Goal: Information Seeking & Learning: Learn about a topic

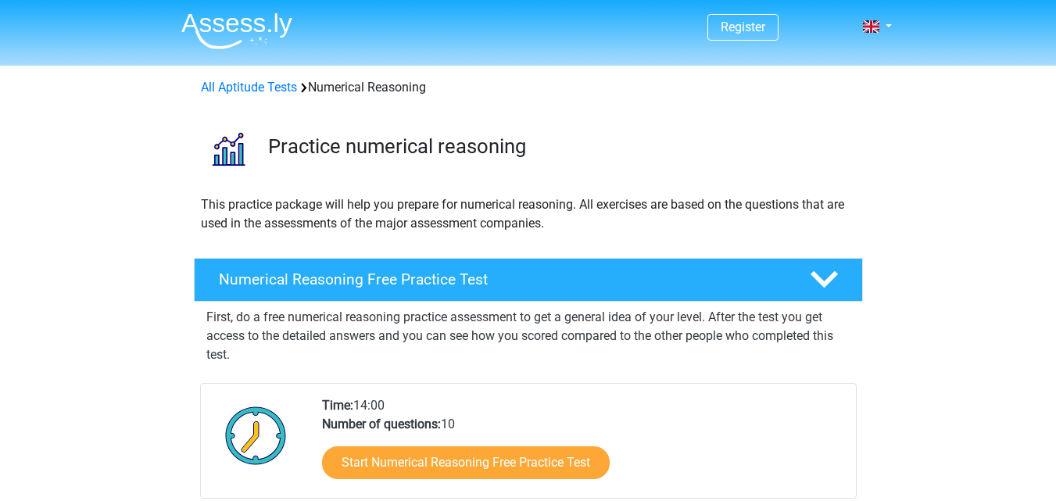
click at [298, 267] on div "Numerical Reasoning Free Practice Test" at bounding box center [528, 280] width 669 height 44
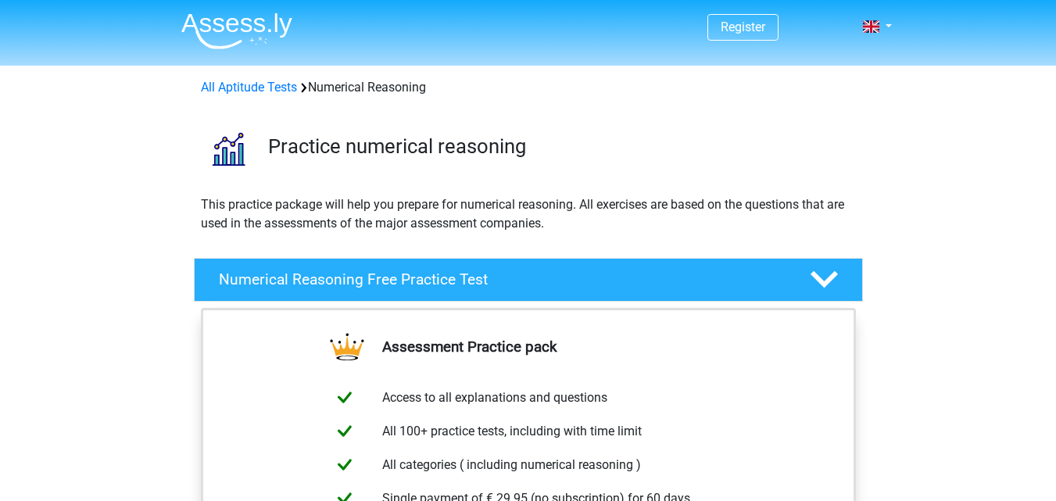
click at [298, 267] on div "Numerical Reasoning Free Practice Test" at bounding box center [528, 280] width 669 height 44
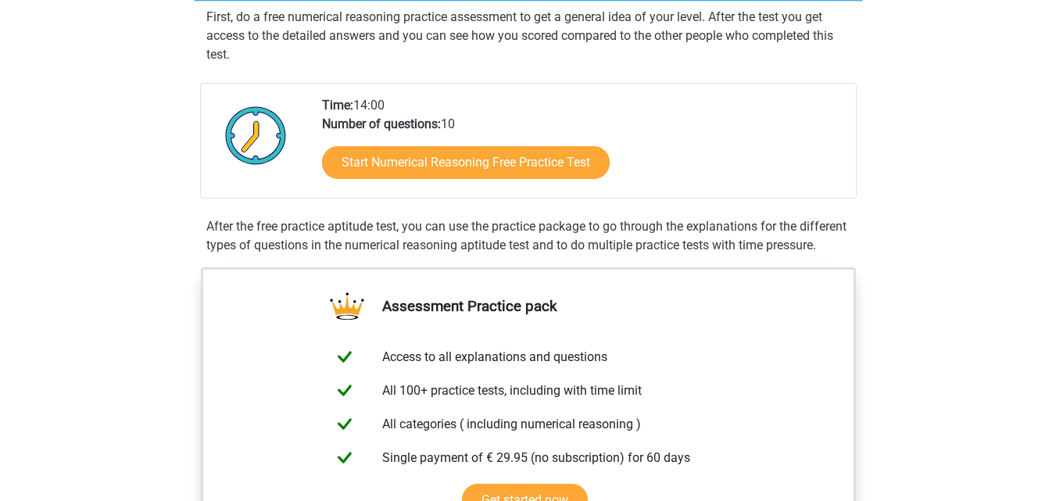
scroll to position [297, 0]
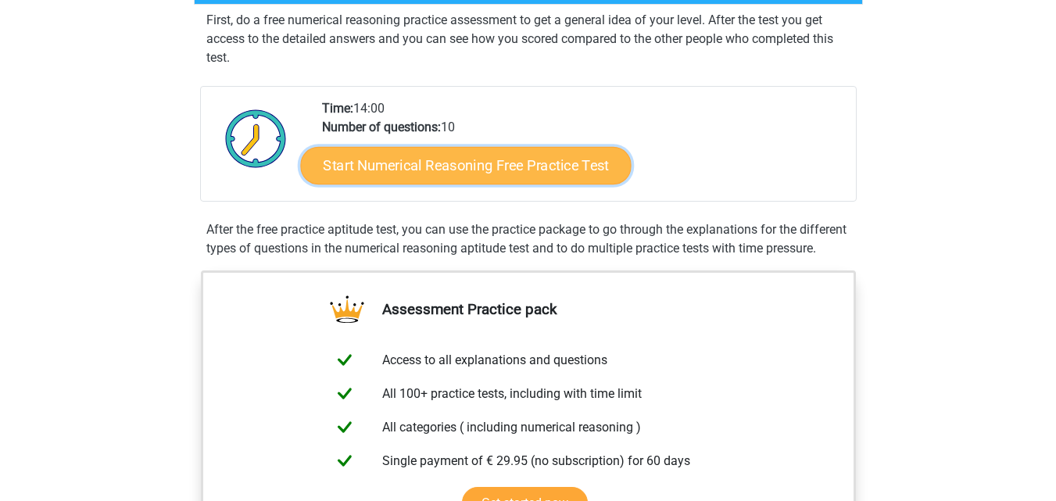
click at [428, 173] on link "Start Numerical Reasoning Free Practice Test" at bounding box center [465, 165] width 331 height 38
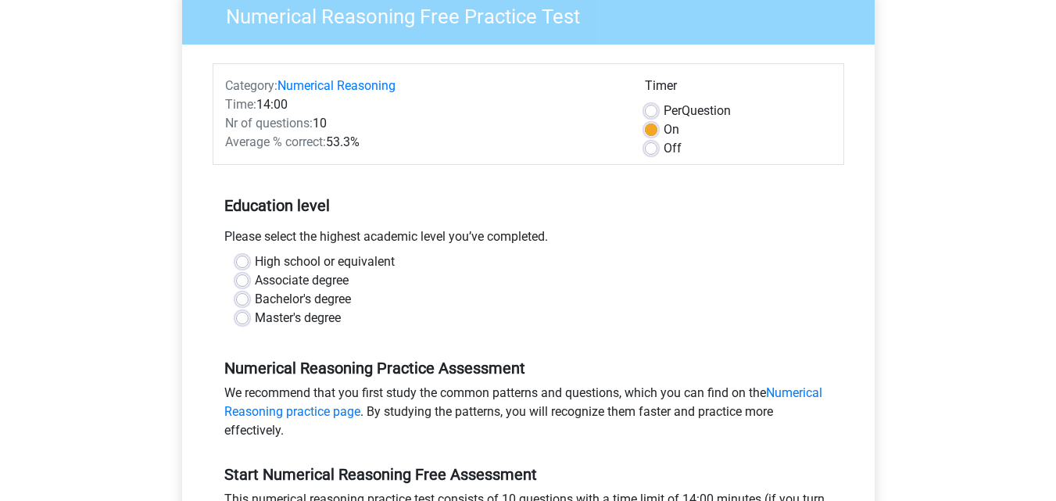
scroll to position [143, 0]
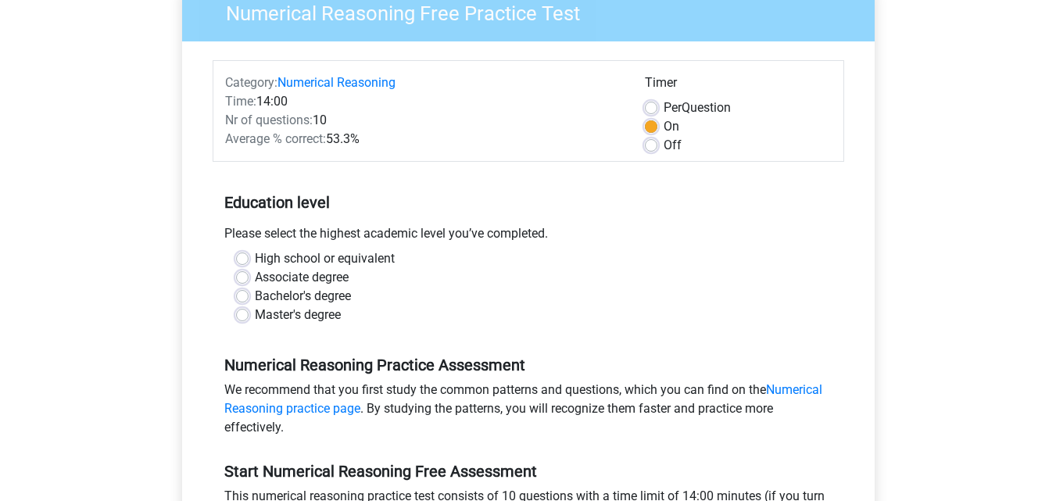
click at [255, 292] on label "Bachelor's degree" at bounding box center [303, 296] width 96 height 19
click at [242, 292] on input "Bachelor's degree" at bounding box center [242, 295] width 13 height 16
radio input "true"
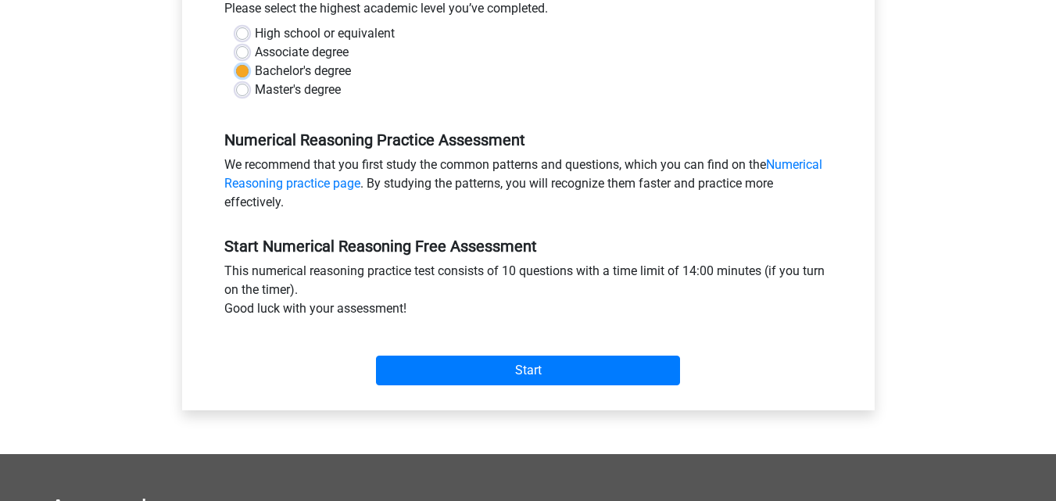
scroll to position [384, 0]
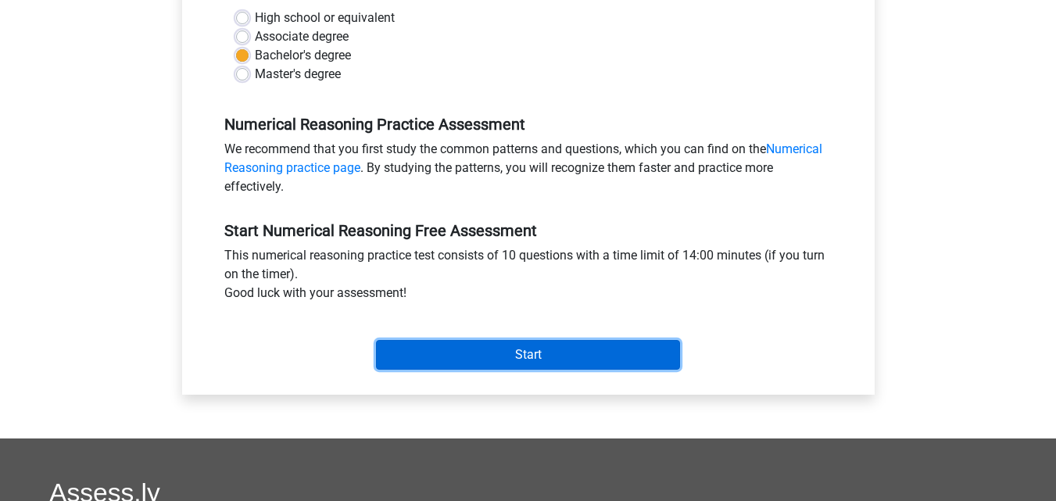
click at [534, 352] on input "Start" at bounding box center [528, 355] width 304 height 30
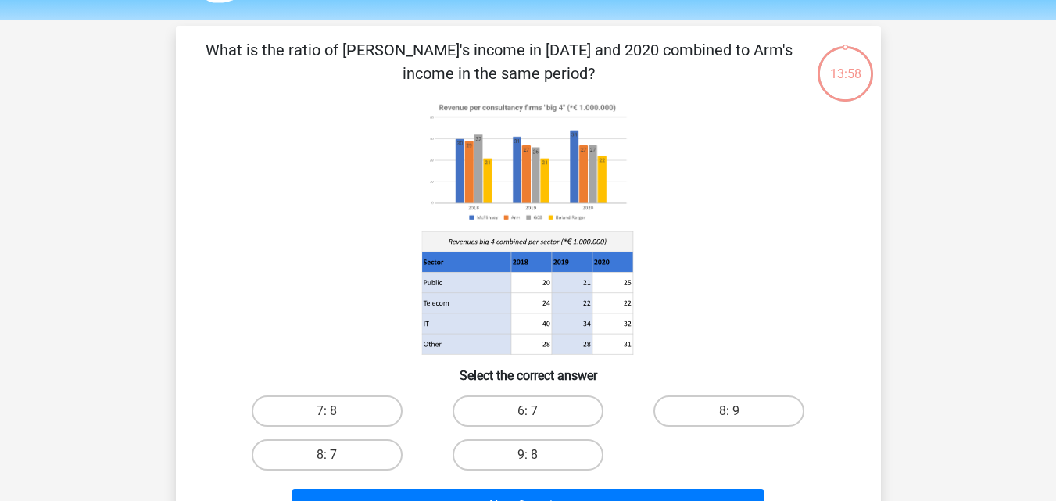
scroll to position [48, 0]
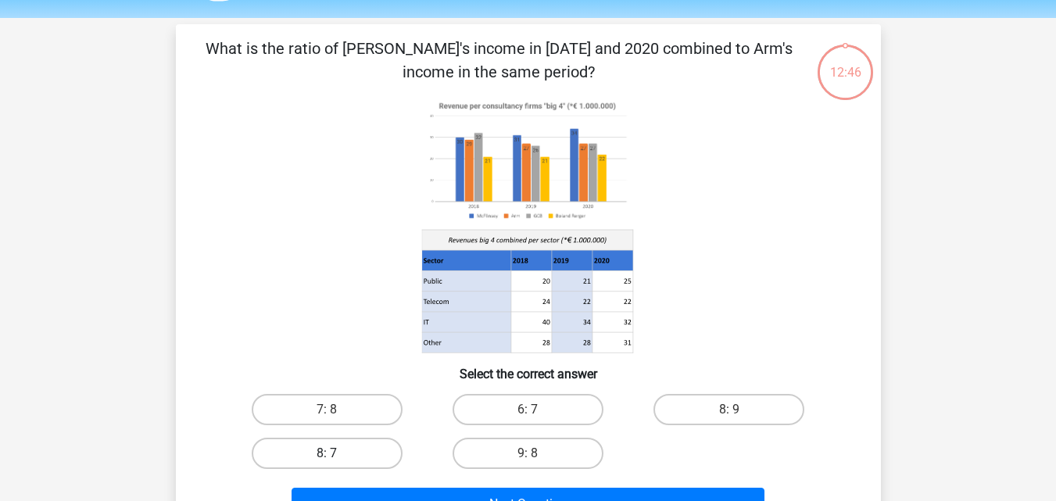
click at [389, 458] on label "8: 7" at bounding box center [327, 453] width 151 height 31
click at [337, 458] on input "8: 7" at bounding box center [332, 458] width 10 height 10
radio input "true"
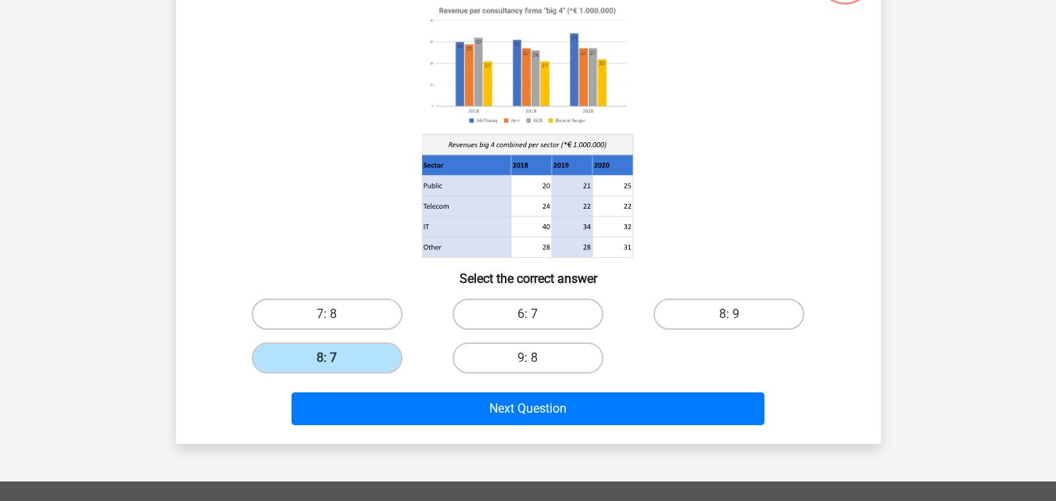
scroll to position [144, 0]
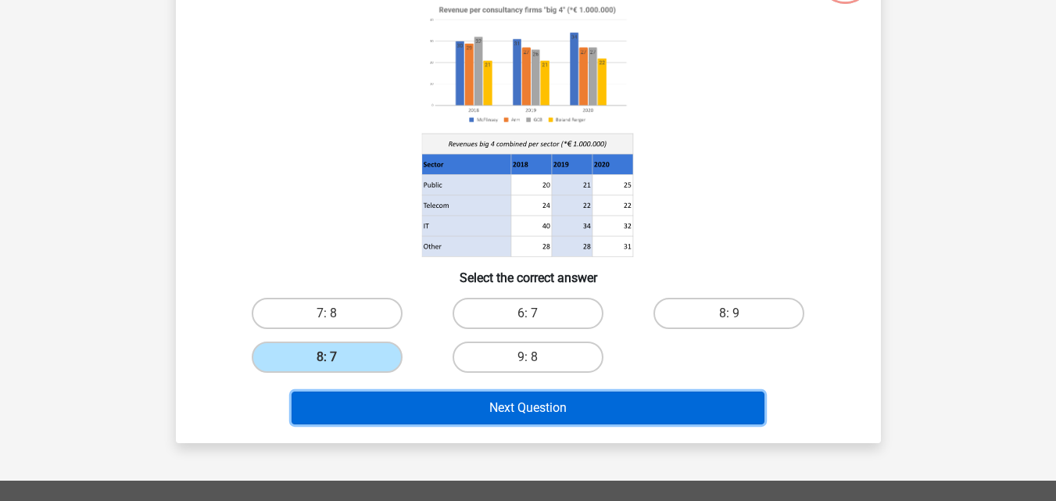
click at [476, 417] on button "Next Question" at bounding box center [528, 408] width 473 height 33
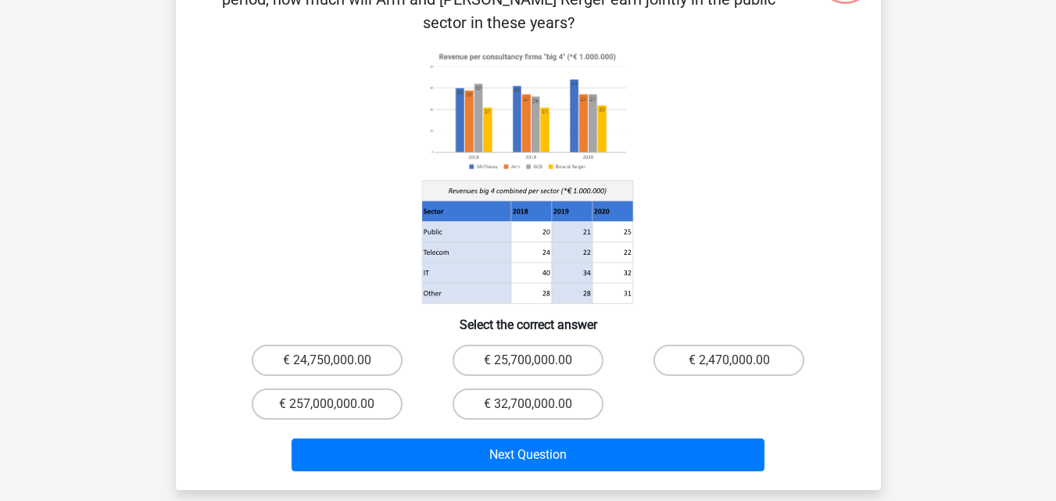
scroll to position [72, 0]
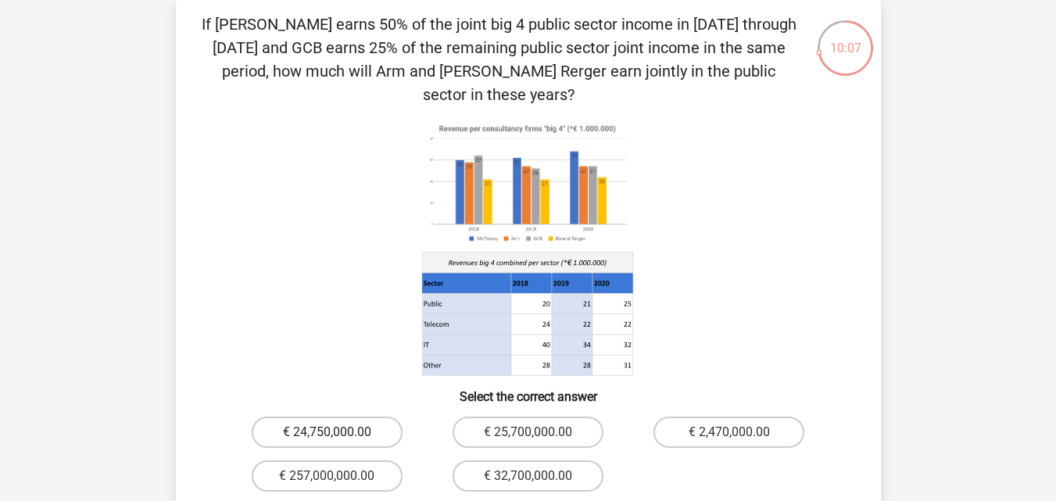
click at [341, 418] on label "€ 24,750,000.00" at bounding box center [327, 432] width 151 height 31
click at [337, 432] on input "€ 24,750,000.00" at bounding box center [332, 437] width 10 height 10
radio input "true"
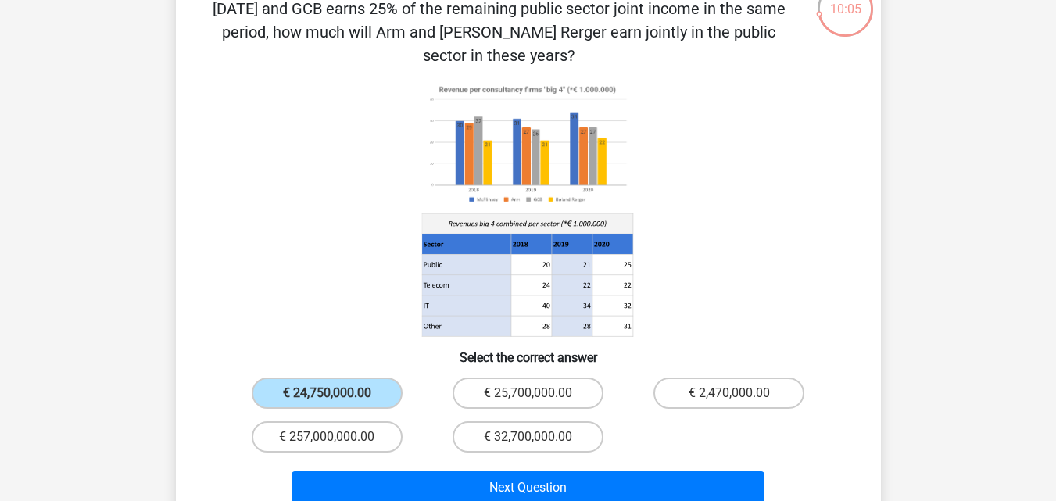
scroll to position [113, 0]
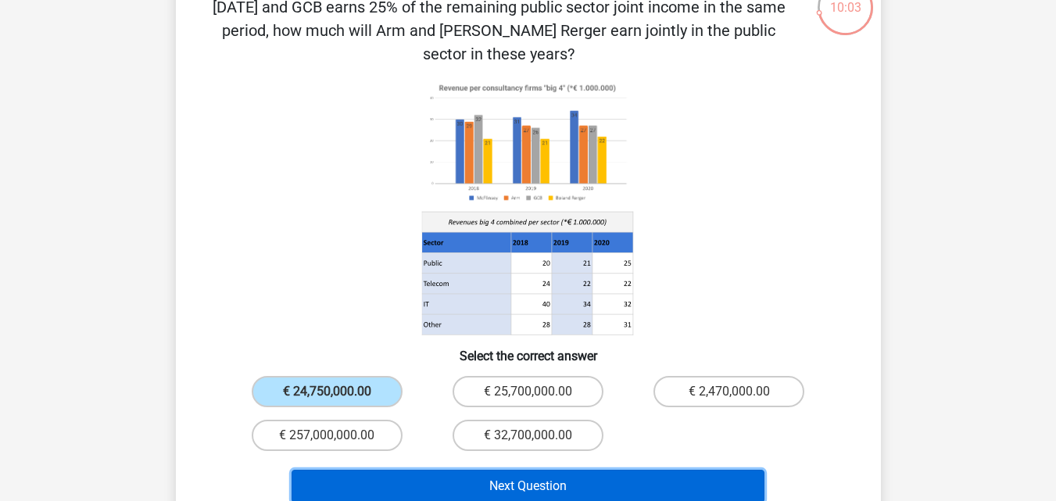
click at [448, 470] on button "Next Question" at bounding box center [528, 486] width 473 height 33
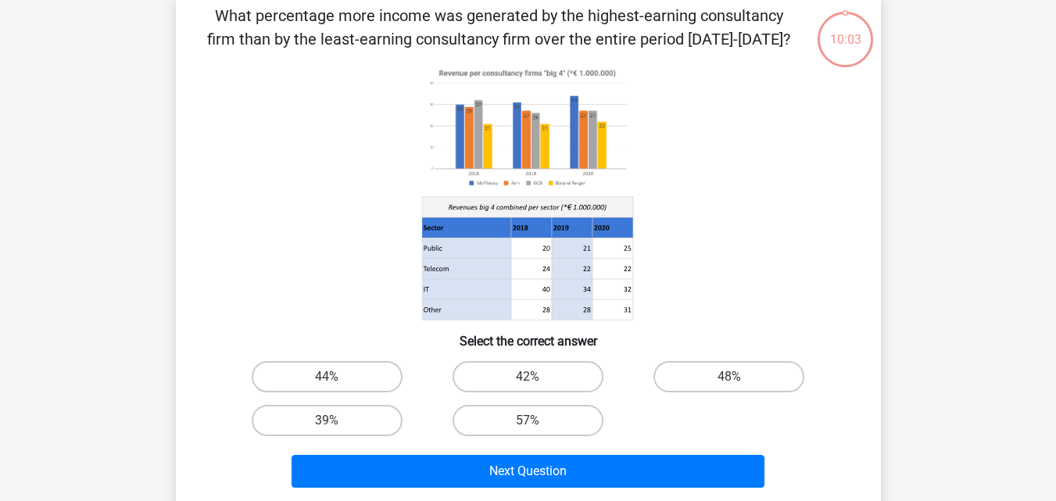
scroll to position [72, 0]
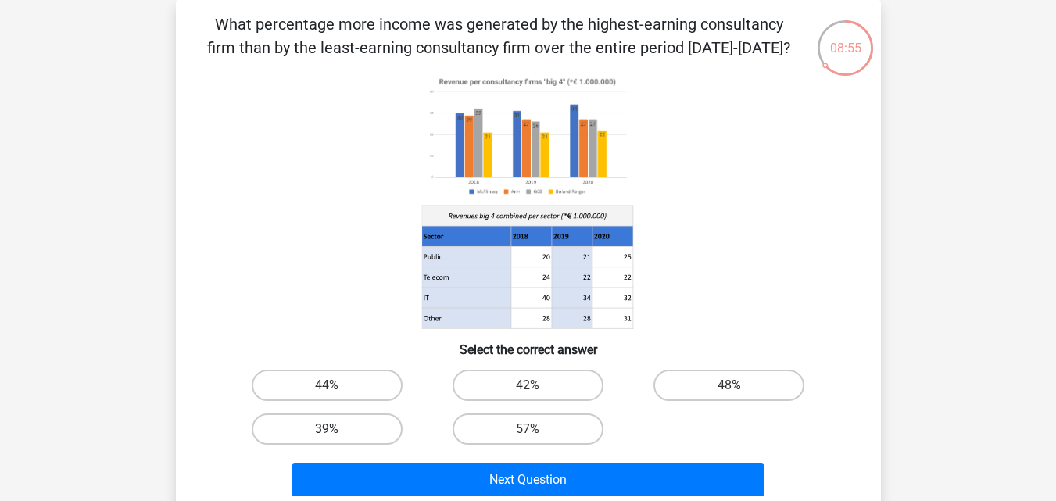
click at [282, 437] on label "39%" at bounding box center [327, 429] width 151 height 31
click at [327, 437] on input "39%" at bounding box center [332, 434] width 10 height 10
radio input "true"
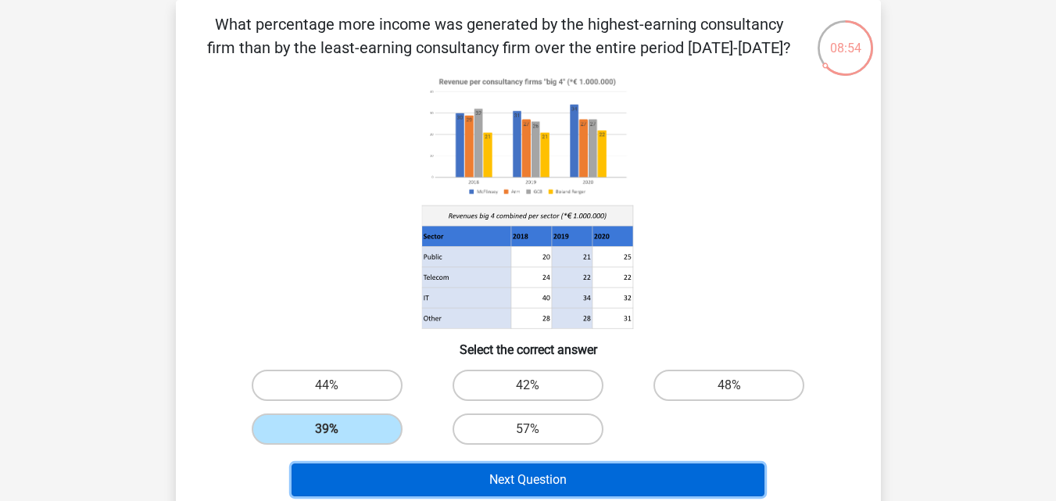
click at [472, 473] on button "Next Question" at bounding box center [528, 480] width 473 height 33
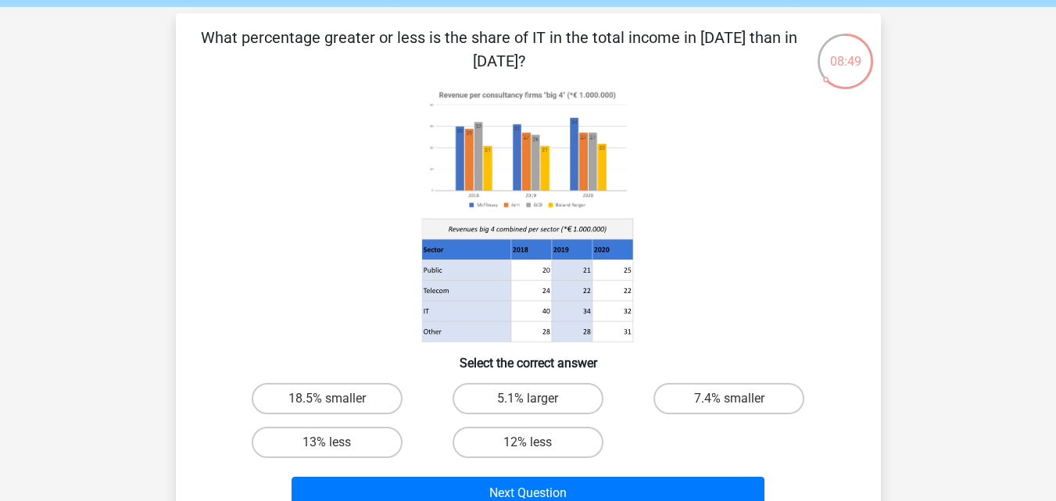
scroll to position [52, 0]
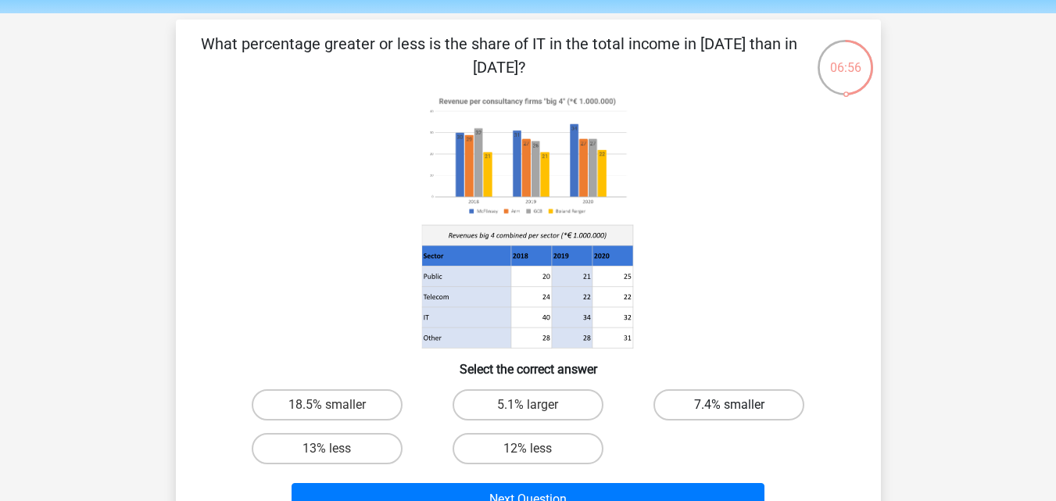
click at [772, 404] on label "7.4% smaller" at bounding box center [728, 404] width 151 height 31
click at [739, 405] on input "7.4% smaller" at bounding box center [734, 410] width 10 height 10
radio input "true"
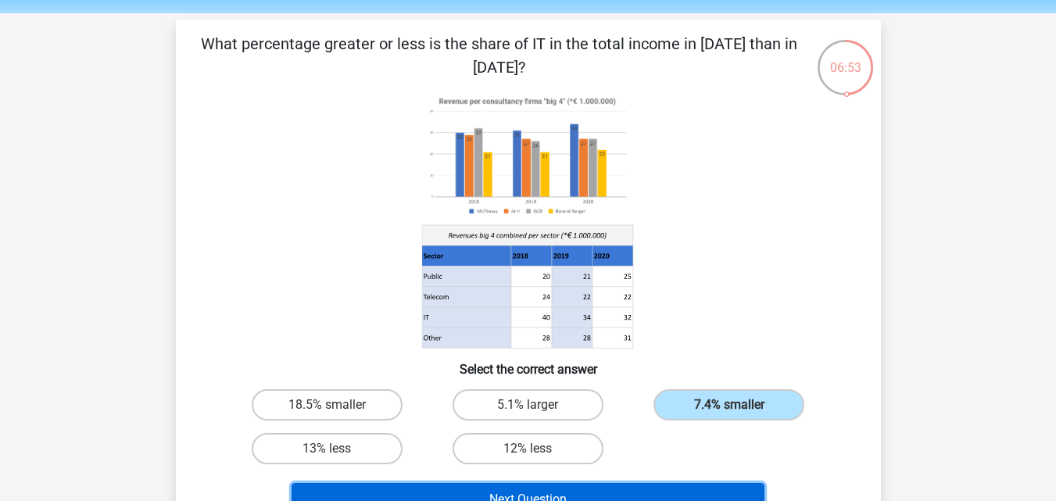
click at [725, 486] on button "Next Question" at bounding box center [528, 499] width 473 height 33
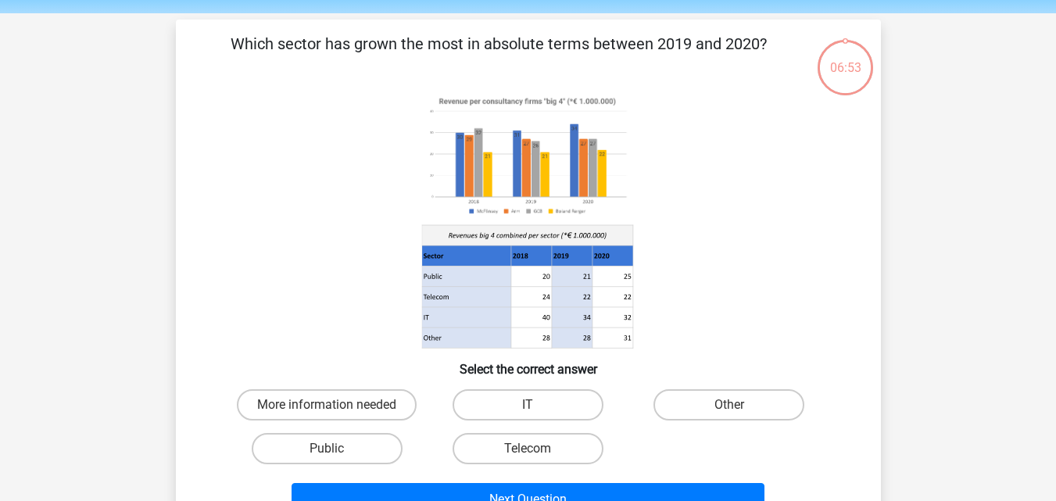
scroll to position [72, 0]
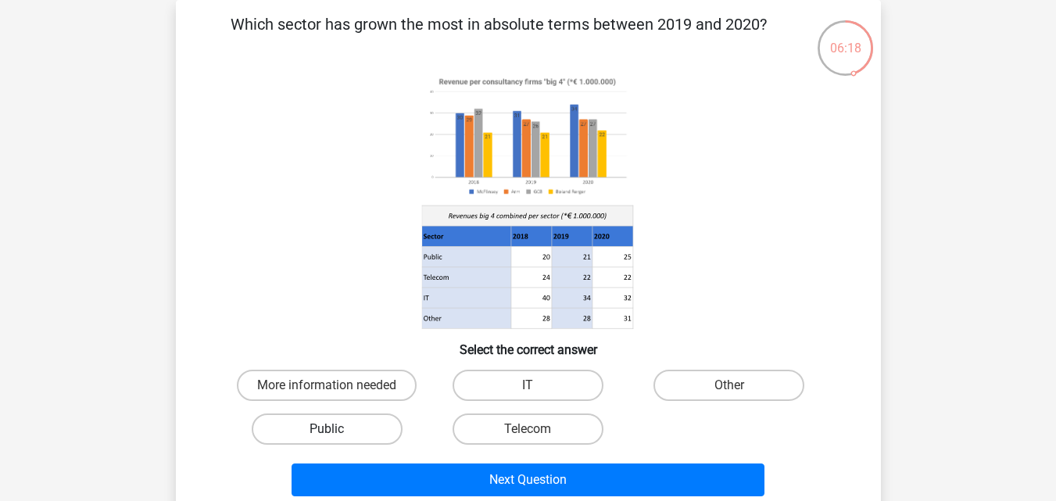
click at [360, 437] on label "Public" at bounding box center [327, 429] width 151 height 31
click at [337, 437] on input "Public" at bounding box center [332, 434] width 10 height 10
radio input "true"
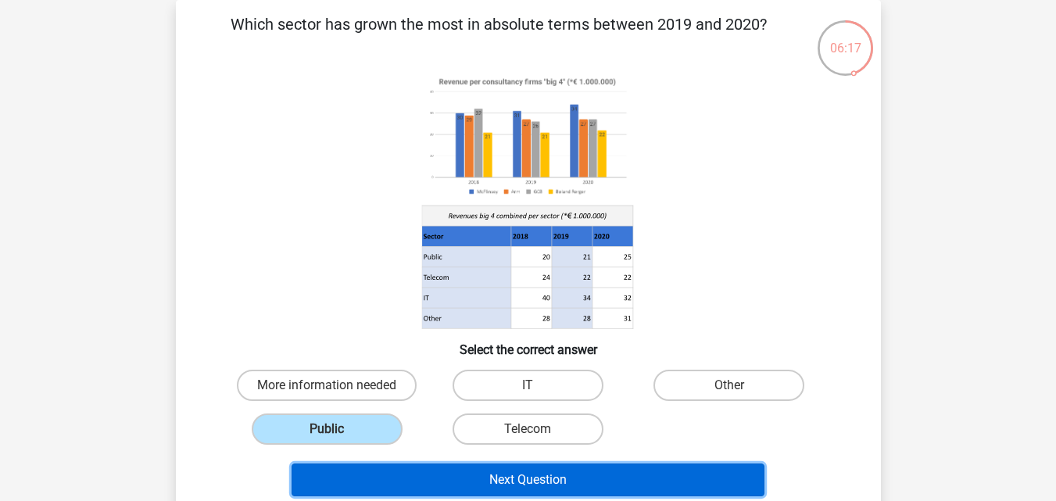
click at [424, 473] on button "Next Question" at bounding box center [528, 480] width 473 height 33
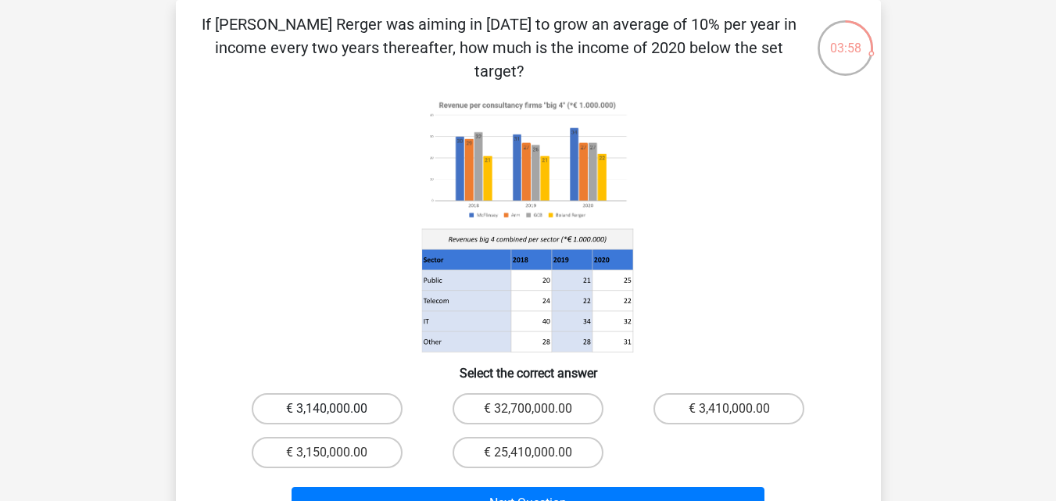
click at [338, 393] on label "€ 3,140,000.00" at bounding box center [327, 408] width 151 height 31
click at [337, 409] on input "€ 3,140,000.00" at bounding box center [332, 414] width 10 height 10
radio input "true"
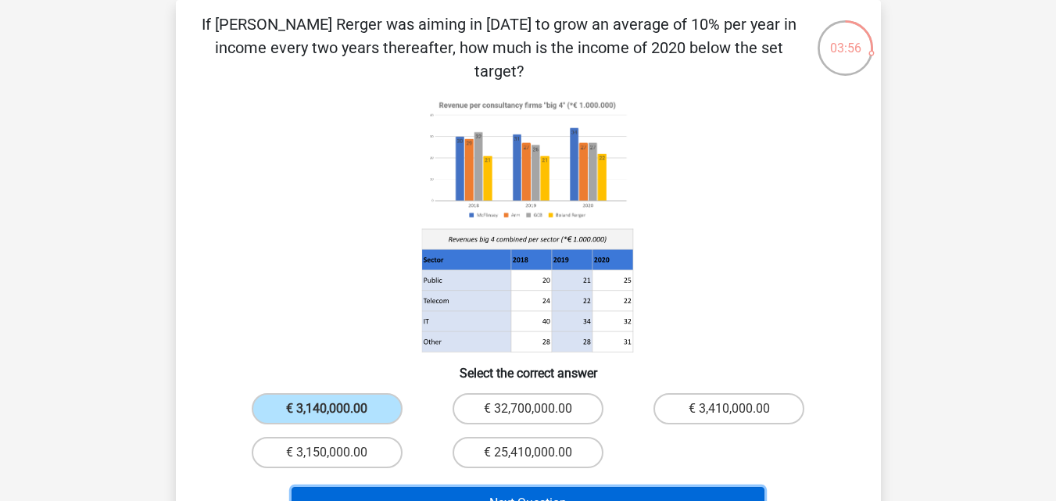
drag, startPoint x: 460, startPoint y: 485, endPoint x: 442, endPoint y: 481, distance: 18.6
click at [442, 487] on button "Next Question" at bounding box center [528, 503] width 473 height 33
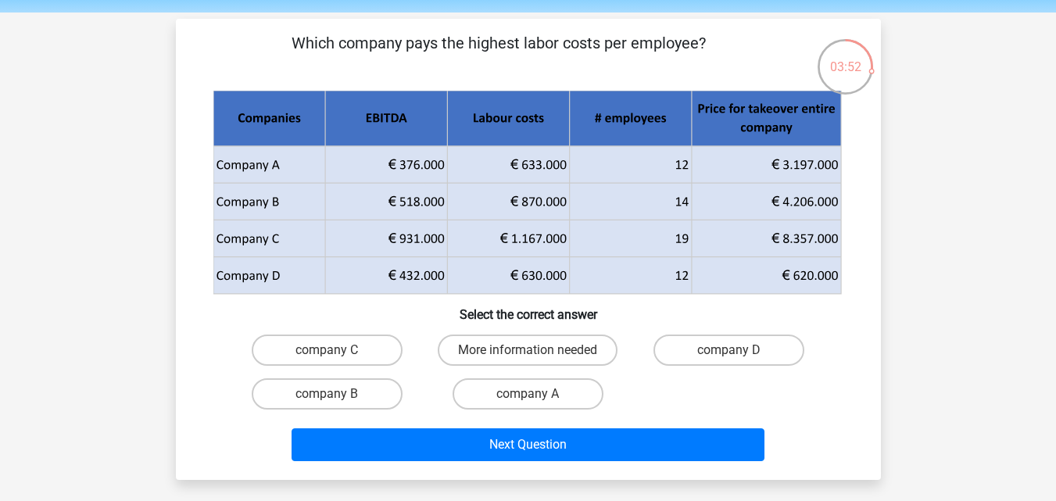
scroll to position [52, 0]
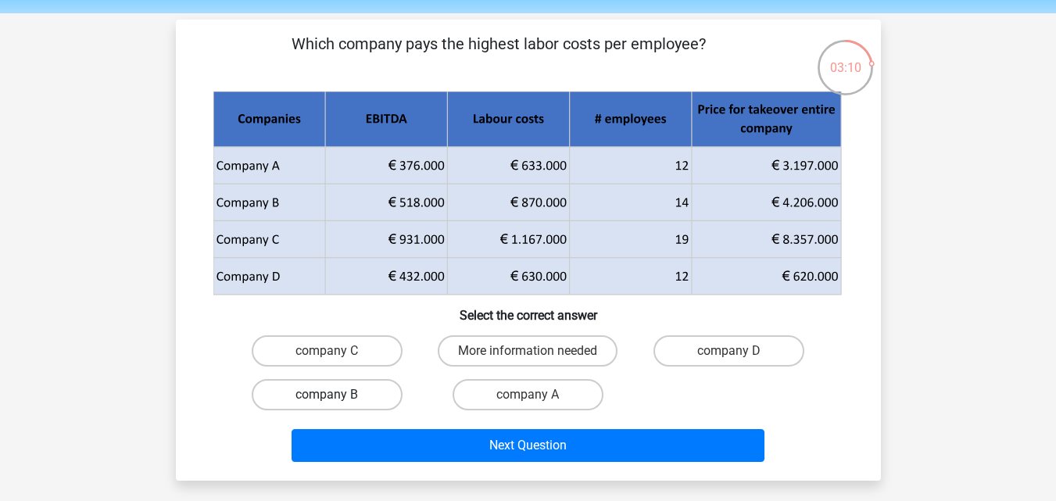
click at [360, 398] on label "company B" at bounding box center [327, 394] width 151 height 31
click at [337, 398] on input "company B" at bounding box center [332, 400] width 10 height 10
radio input "true"
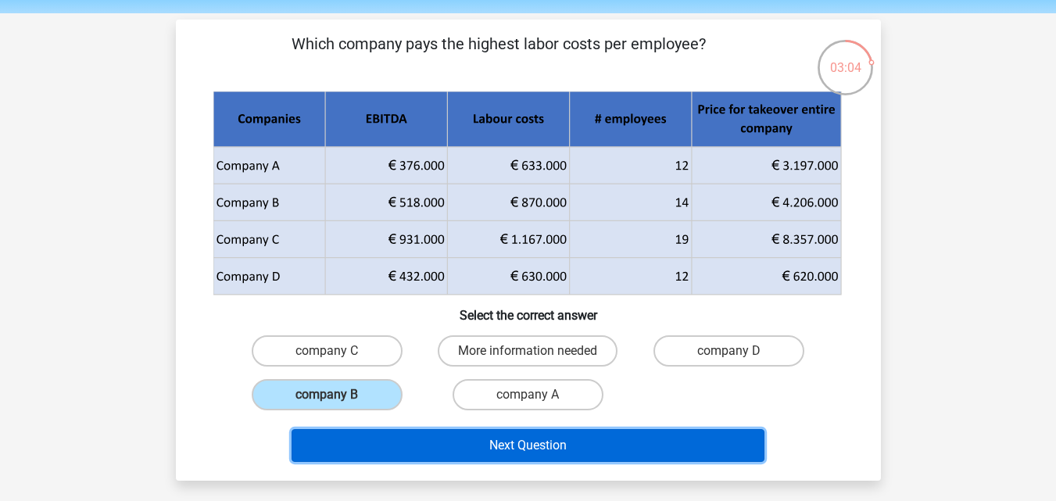
click at [449, 446] on button "Next Question" at bounding box center [528, 445] width 473 height 33
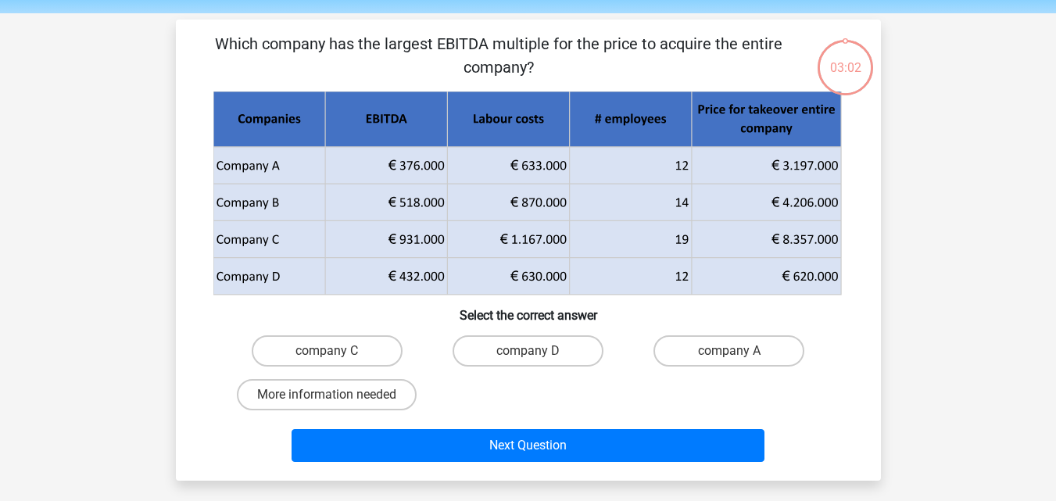
scroll to position [72, 0]
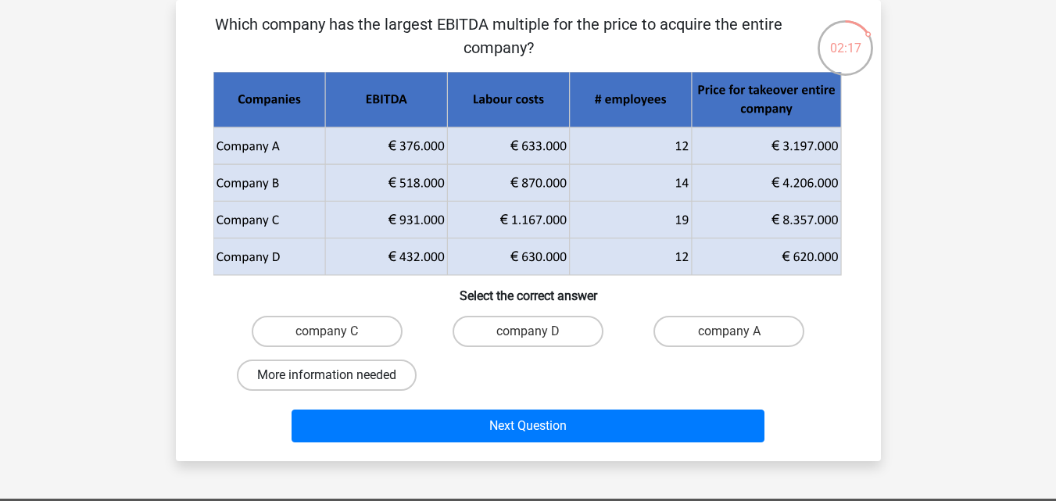
click at [384, 366] on label "More information needed" at bounding box center [327, 375] width 180 height 31
click at [337, 375] on input "More information needed" at bounding box center [332, 380] width 10 height 10
radio input "true"
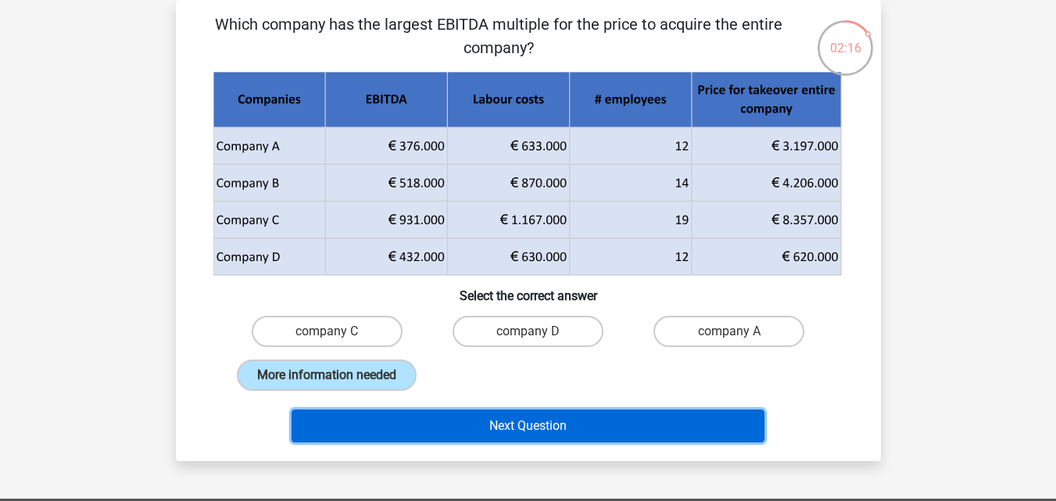
click at [482, 424] on button "Next Question" at bounding box center [528, 426] width 473 height 33
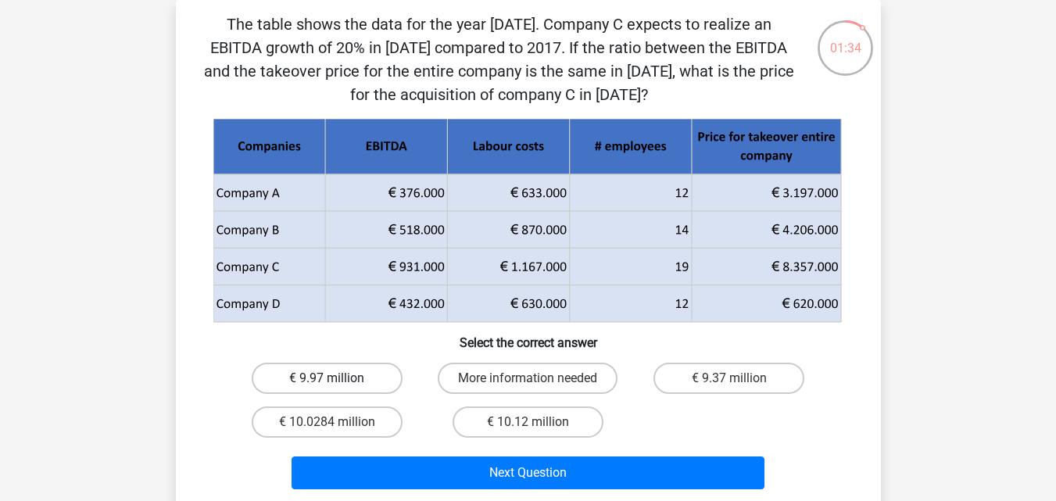
click at [345, 388] on label "€ 9.97 million" at bounding box center [327, 378] width 151 height 31
click at [337, 388] on input "€ 9.97 million" at bounding box center [332, 383] width 10 height 10
radio input "true"
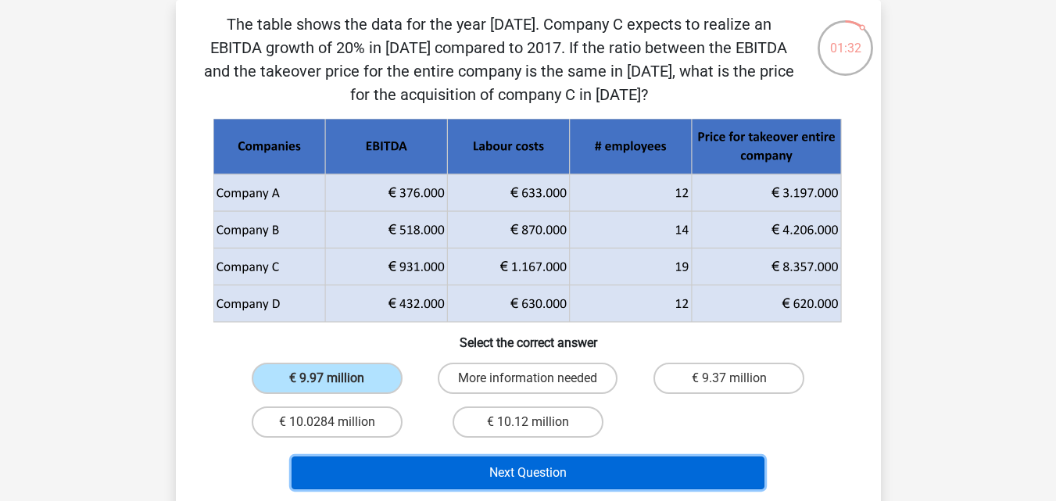
click at [470, 482] on button "Next Question" at bounding box center [528, 472] width 473 height 33
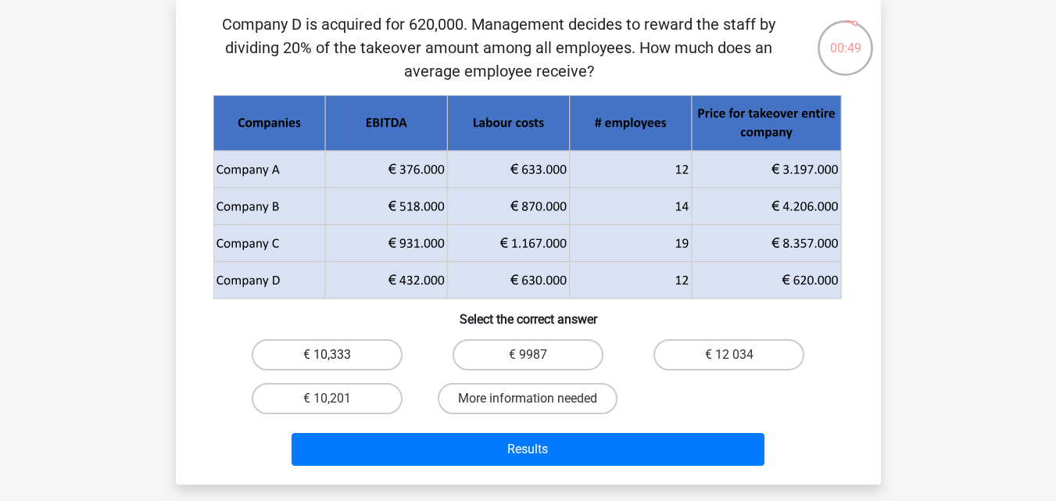
click at [362, 348] on label "€ 10,333" at bounding box center [327, 354] width 151 height 31
click at [337, 355] on input "€ 10,333" at bounding box center [332, 360] width 10 height 10
radio input "true"
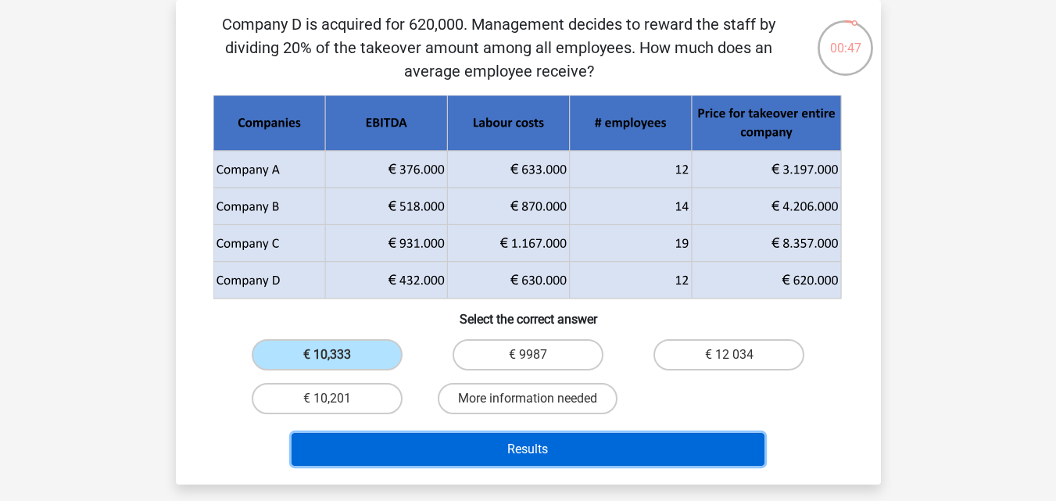
click at [428, 441] on button "Results" at bounding box center [528, 449] width 473 height 33
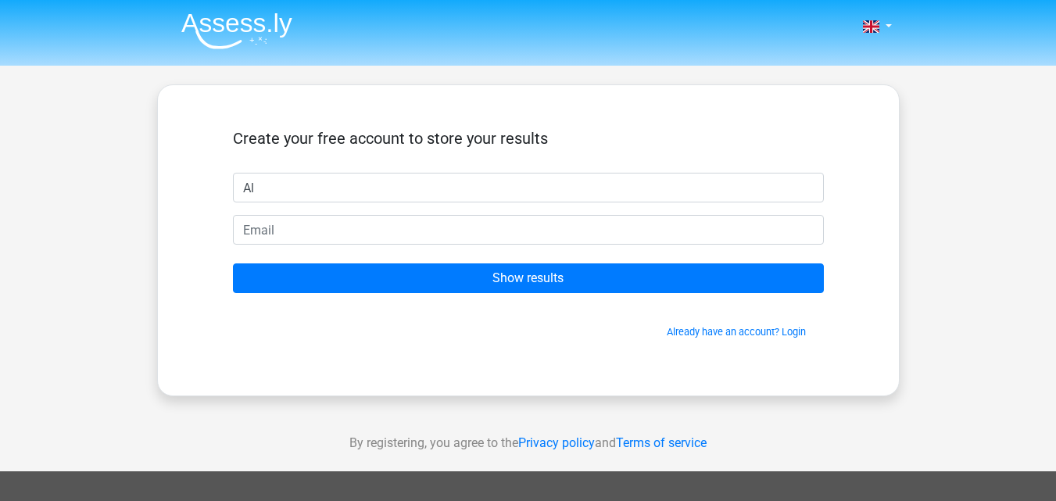
type input "Al"
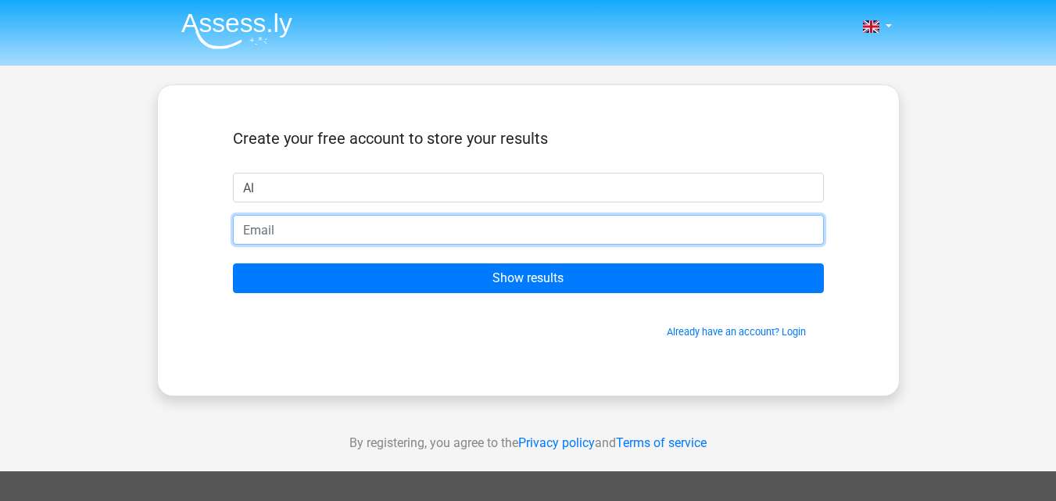
click at [243, 234] on input "email" at bounding box center [528, 230] width 591 height 30
type input "aleene.boyadjian@gmail.com"
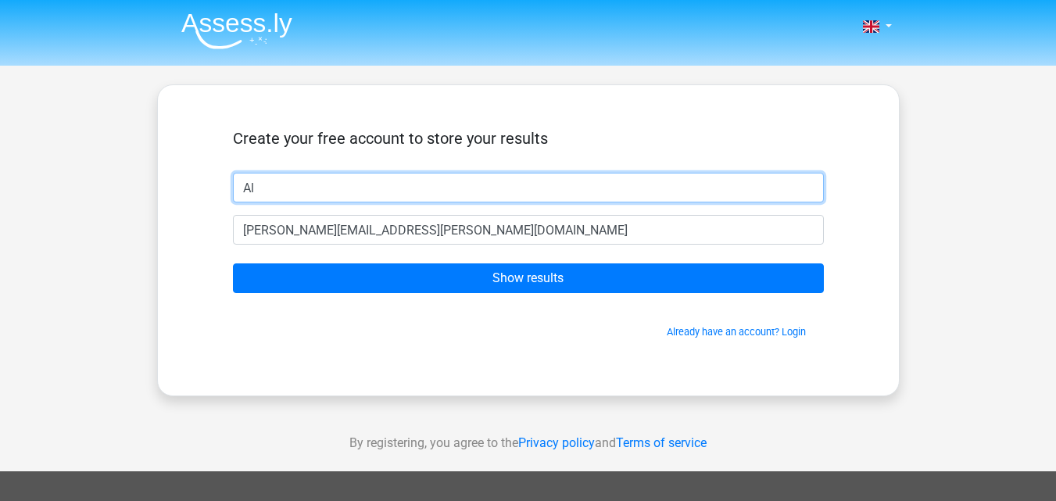
click at [351, 192] on input "Al" at bounding box center [528, 188] width 591 height 30
type input "Aleene"
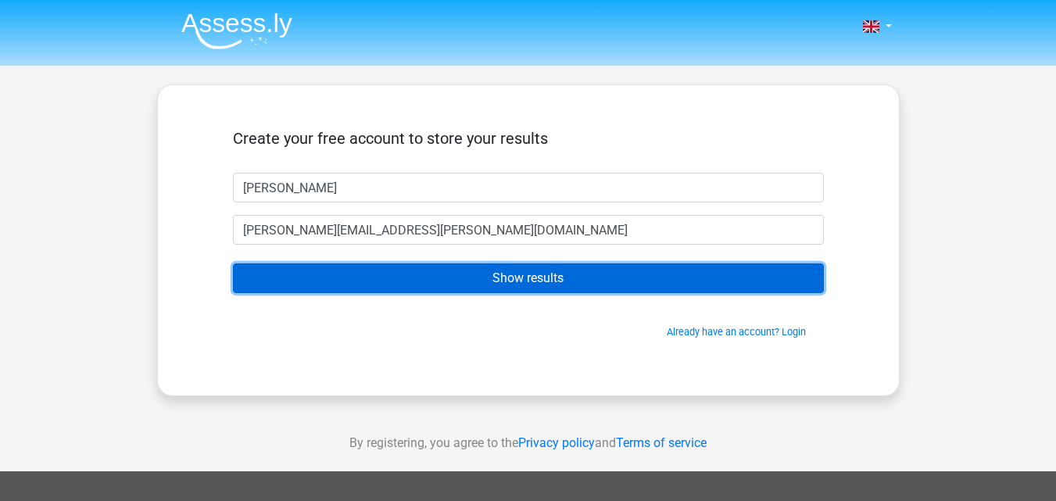
click at [403, 275] on input "Show results" at bounding box center [528, 278] width 591 height 30
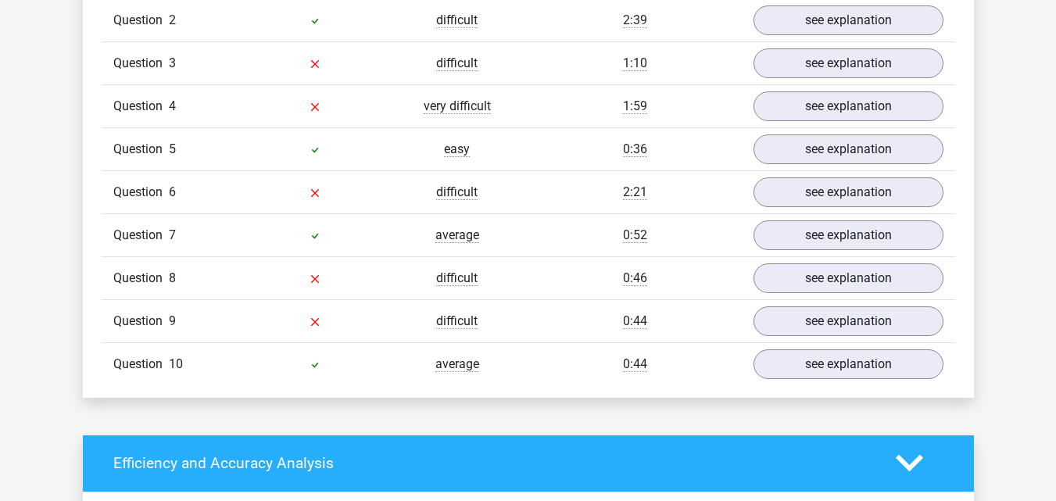
scroll to position [1360, 0]
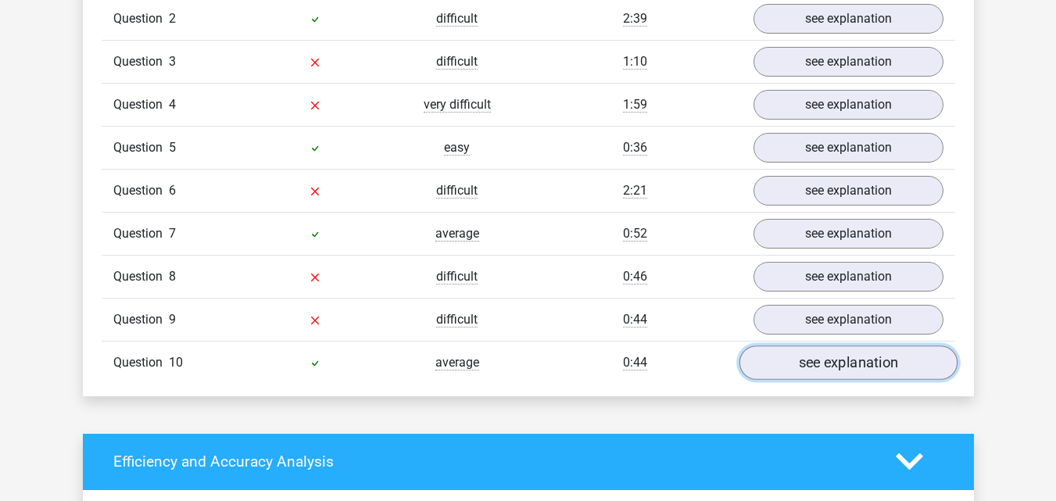
click at [893, 371] on link "see explanation" at bounding box center [848, 362] width 218 height 34
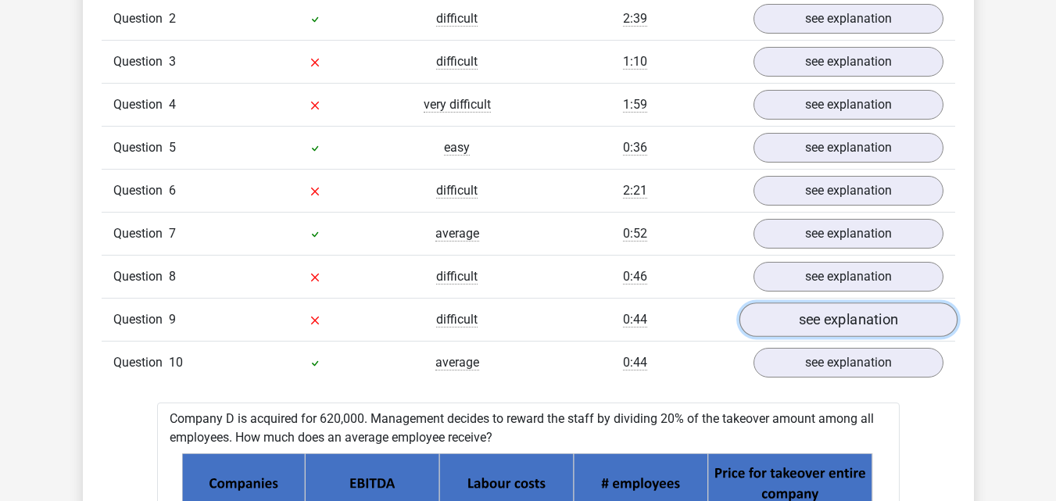
click at [919, 327] on link "see explanation" at bounding box center [848, 320] width 218 height 34
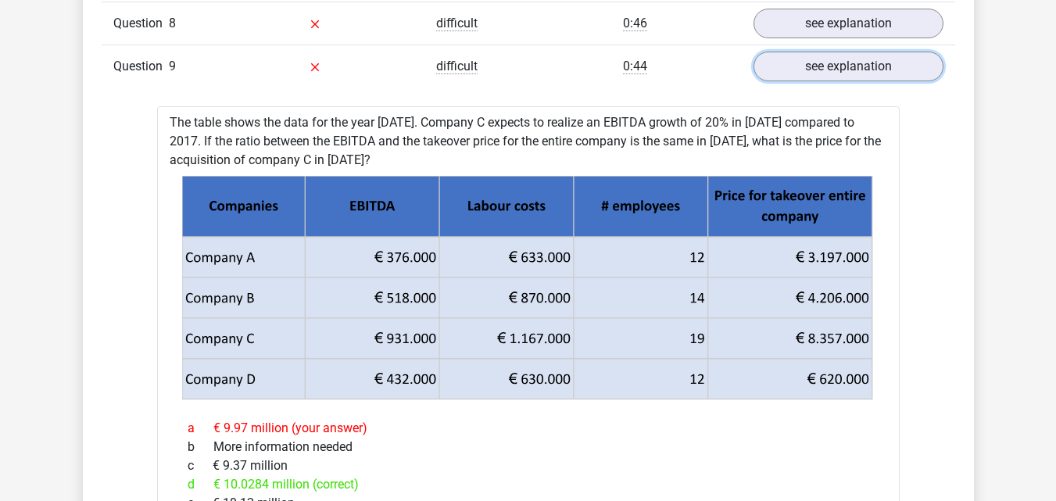
scroll to position [1613, 0]
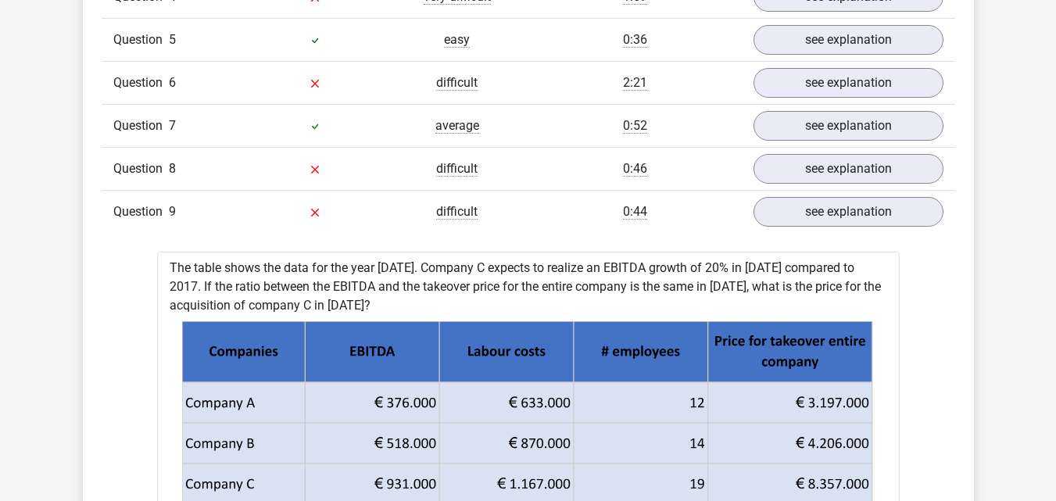
scroll to position [1455, 0]
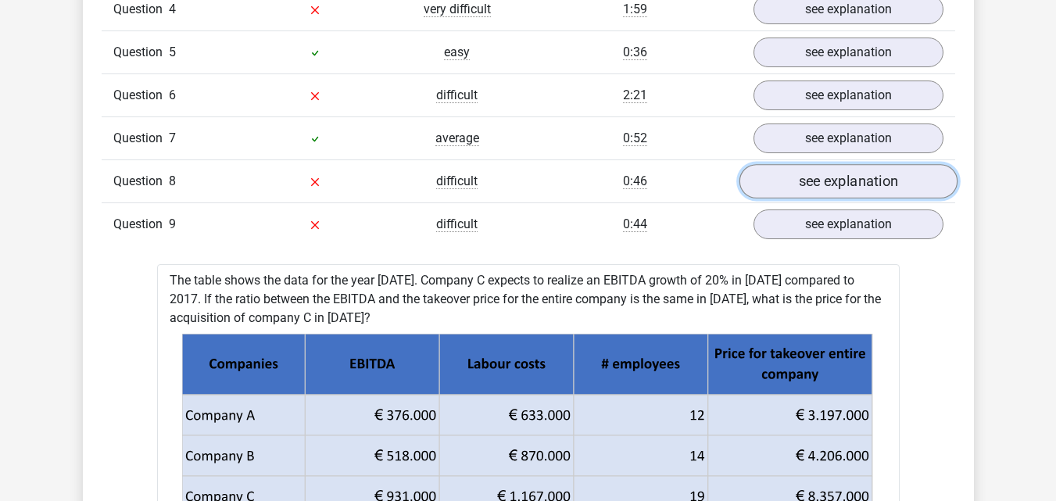
click at [772, 184] on link "see explanation" at bounding box center [848, 181] width 218 height 34
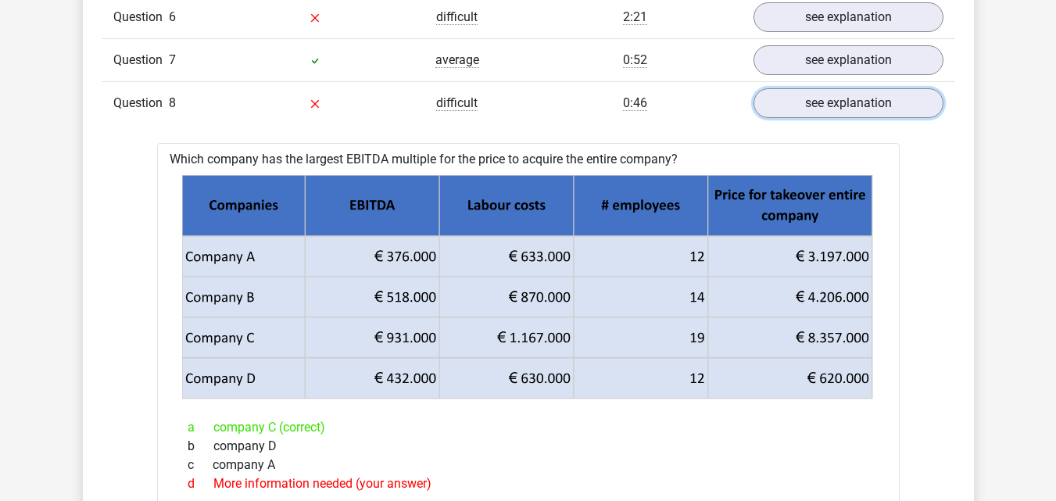
scroll to position [1533, 0]
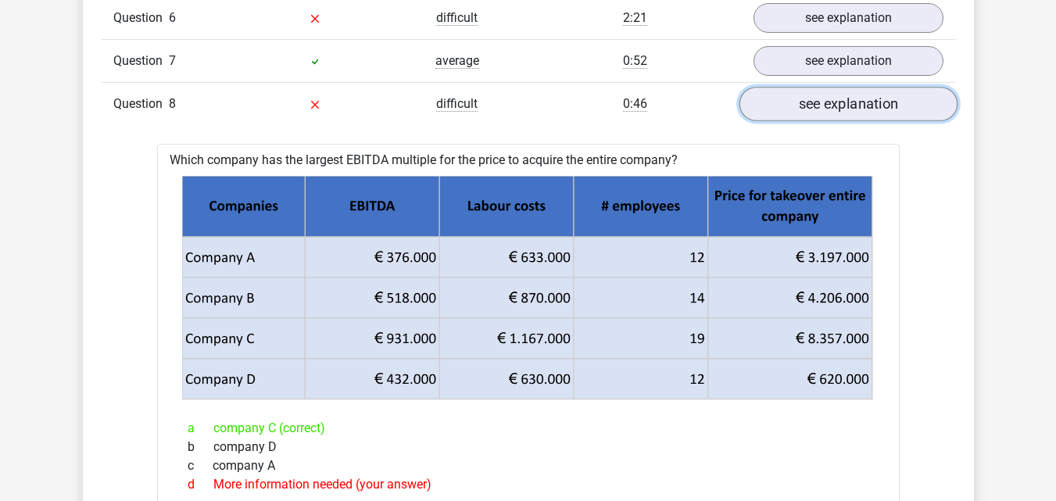
click at [819, 100] on link "see explanation" at bounding box center [848, 104] width 218 height 34
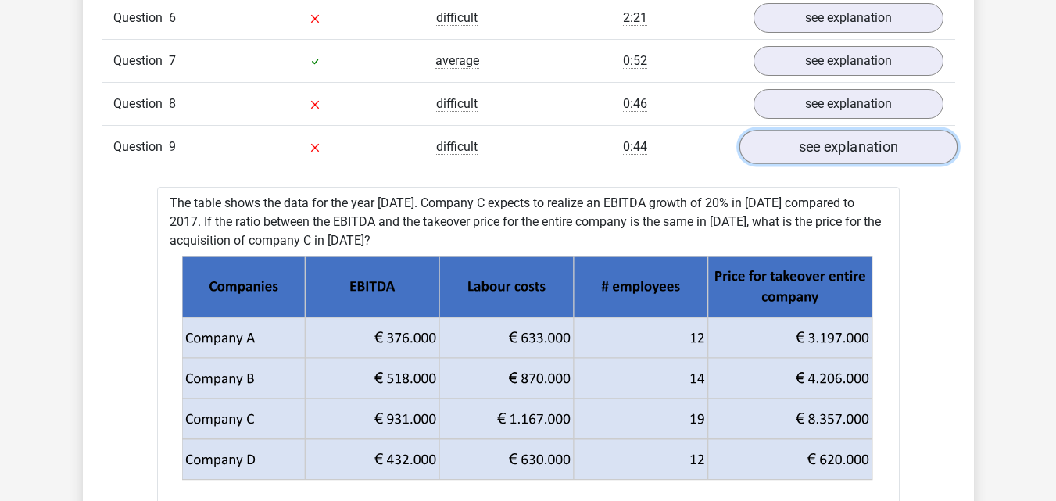
click at [827, 138] on link "see explanation" at bounding box center [848, 147] width 218 height 34
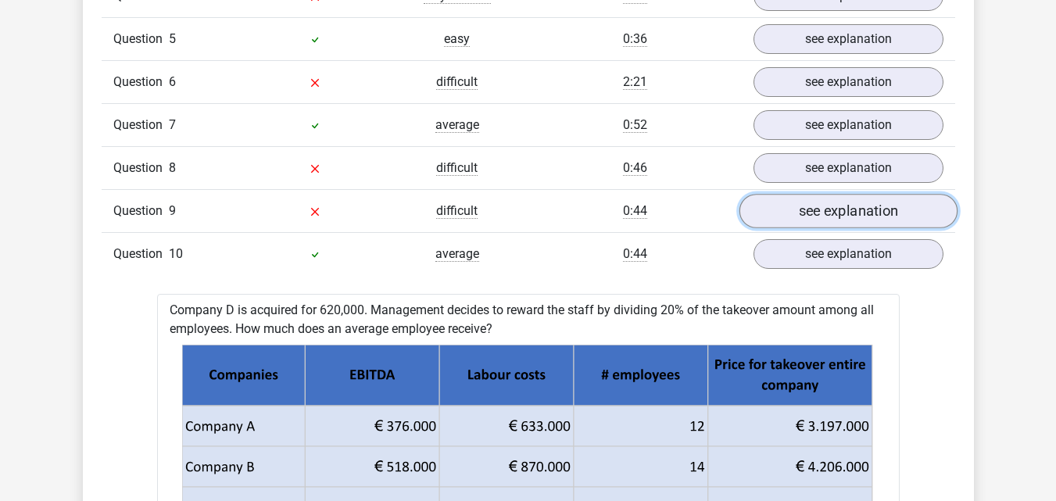
scroll to position [1468, 0]
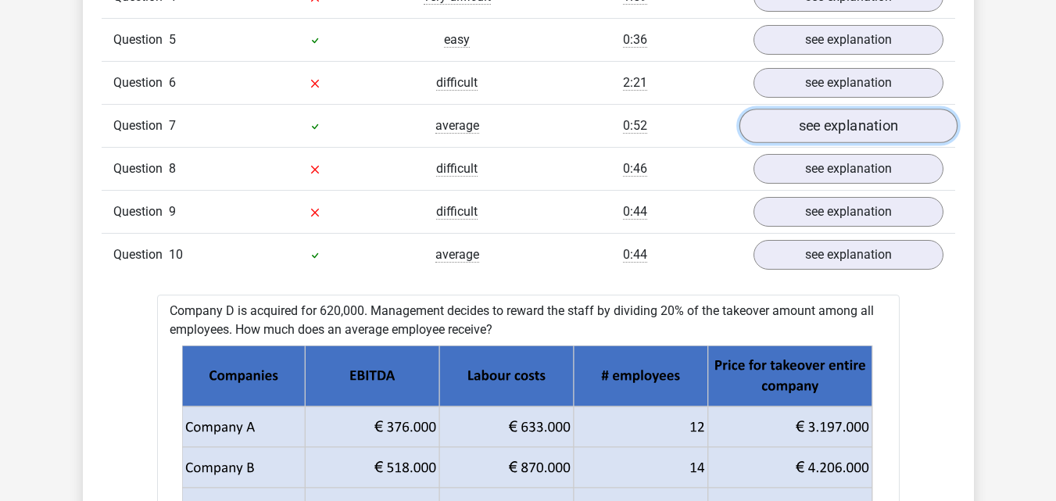
click at [775, 123] on link "see explanation" at bounding box center [848, 126] width 218 height 34
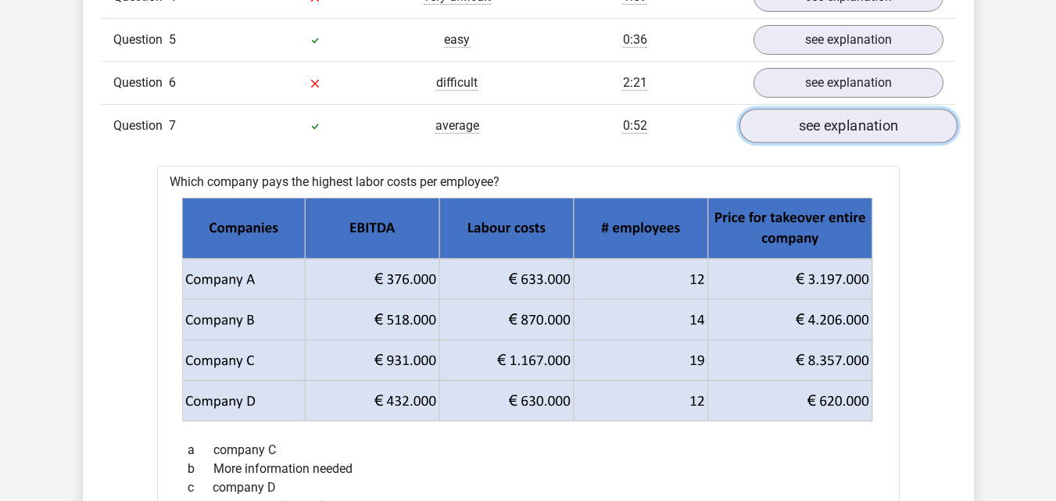
click at [775, 123] on link "see explanation" at bounding box center [848, 126] width 218 height 34
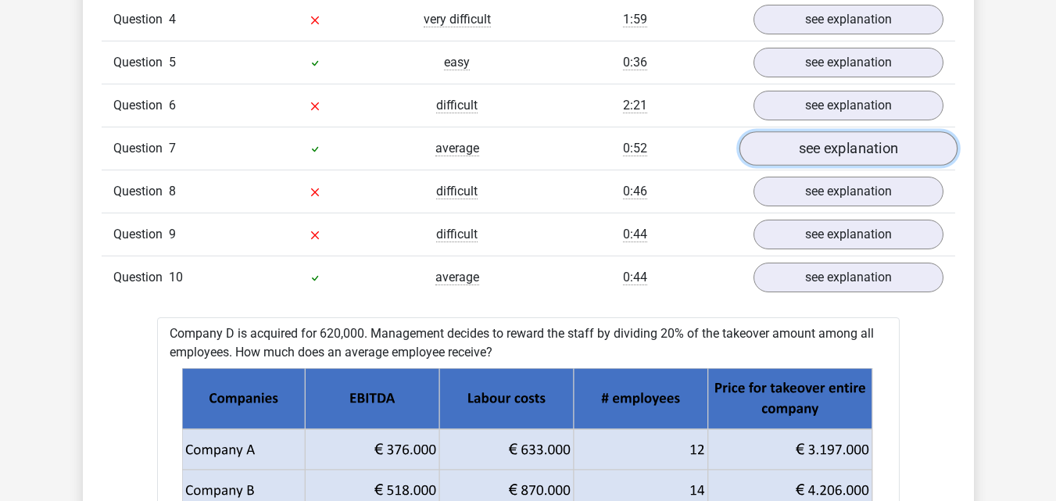
scroll to position [1427, 0]
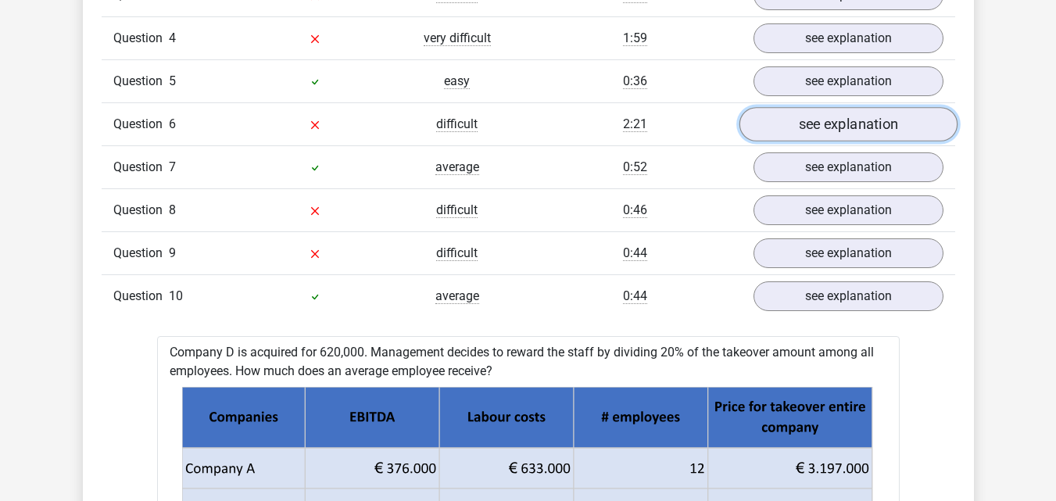
click at [776, 123] on link "see explanation" at bounding box center [848, 124] width 218 height 34
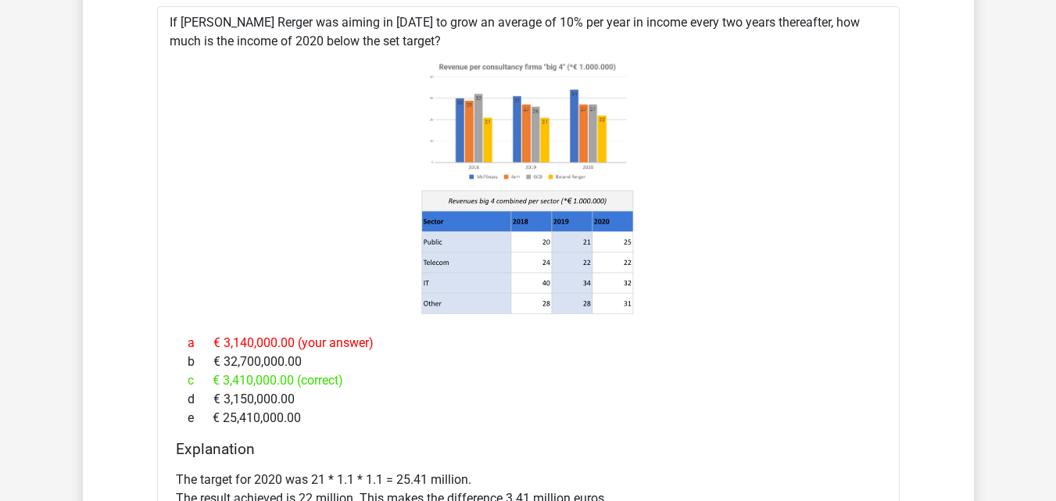
scroll to position [1506, 0]
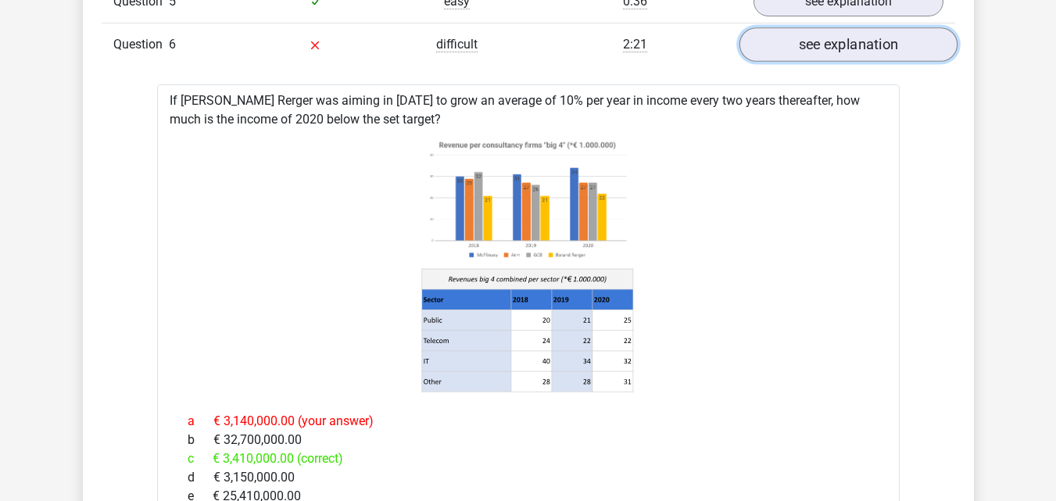
click at [826, 55] on link "see explanation" at bounding box center [848, 44] width 218 height 34
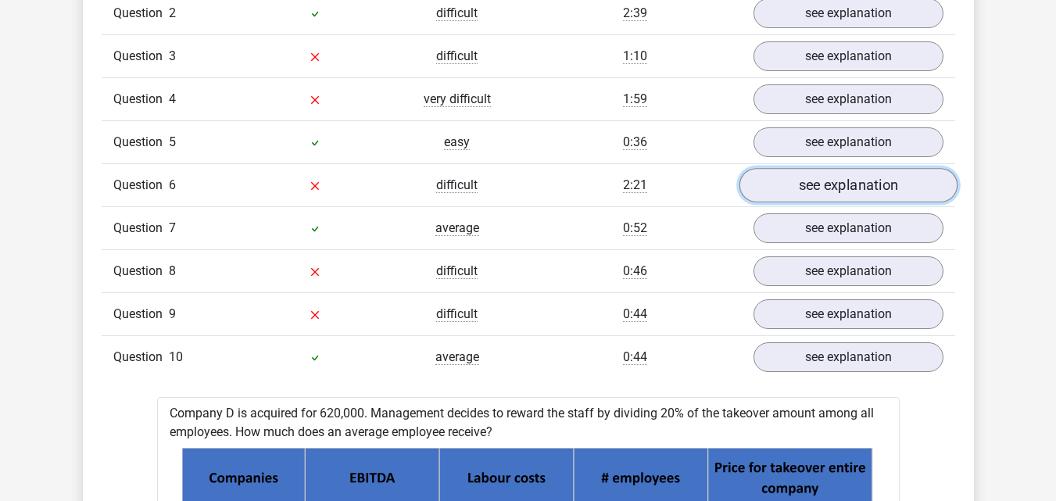
scroll to position [1357, 0]
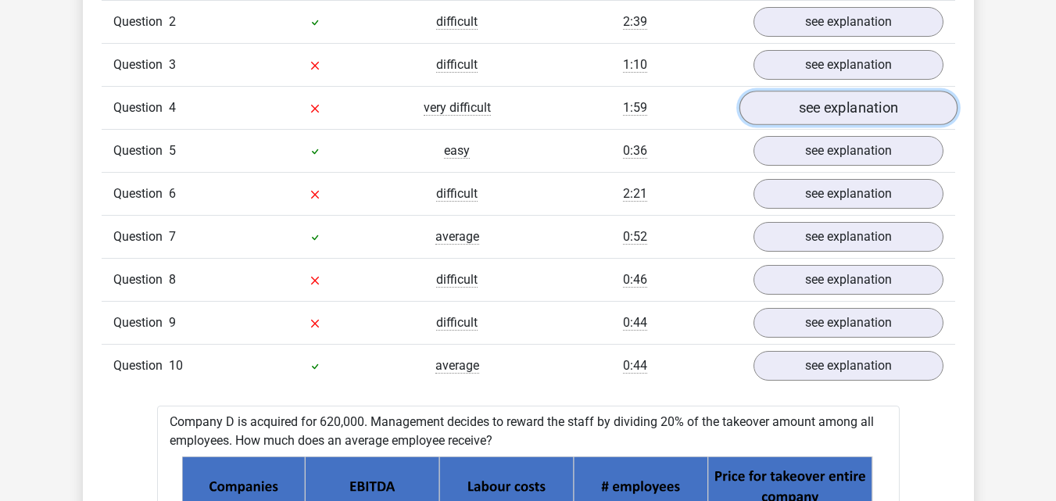
click at [793, 98] on link "see explanation" at bounding box center [848, 108] width 218 height 34
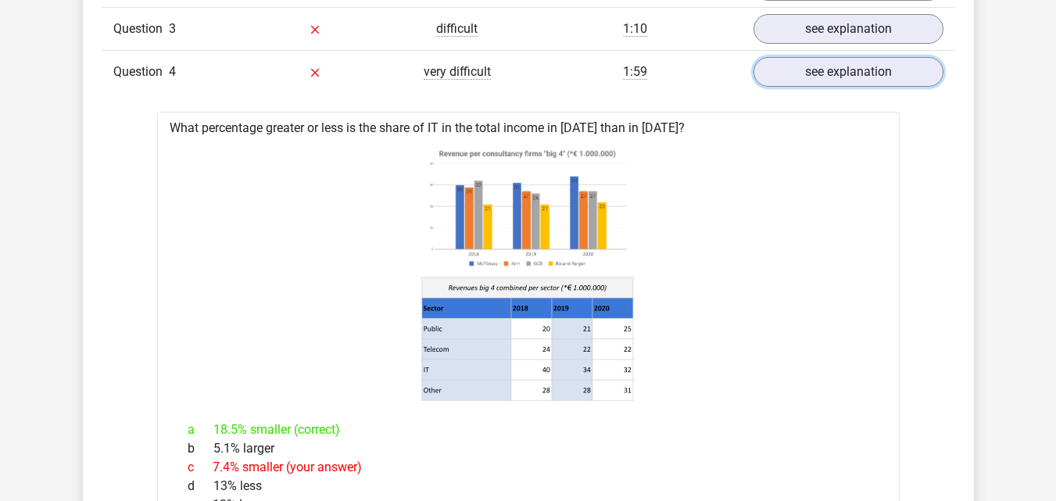
scroll to position [1380, 0]
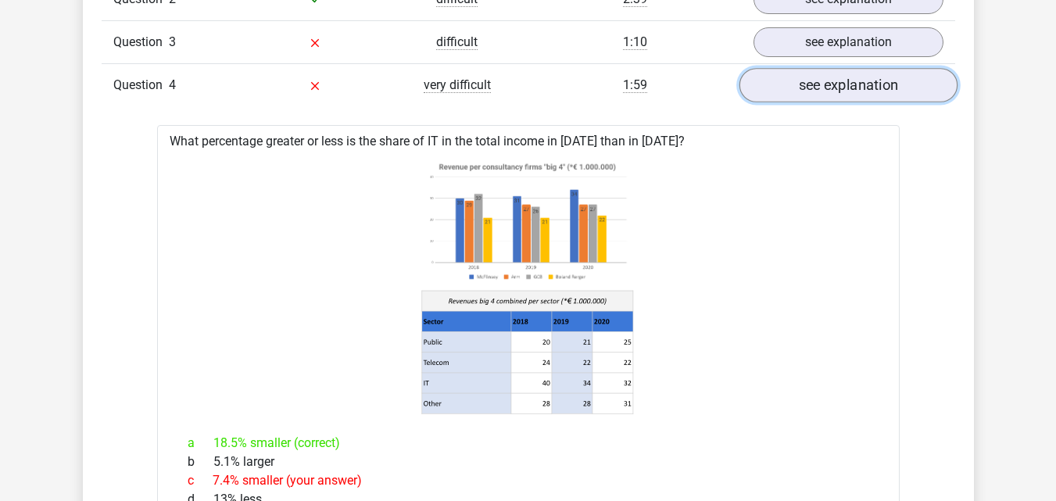
click at [808, 92] on link "see explanation" at bounding box center [848, 85] width 218 height 34
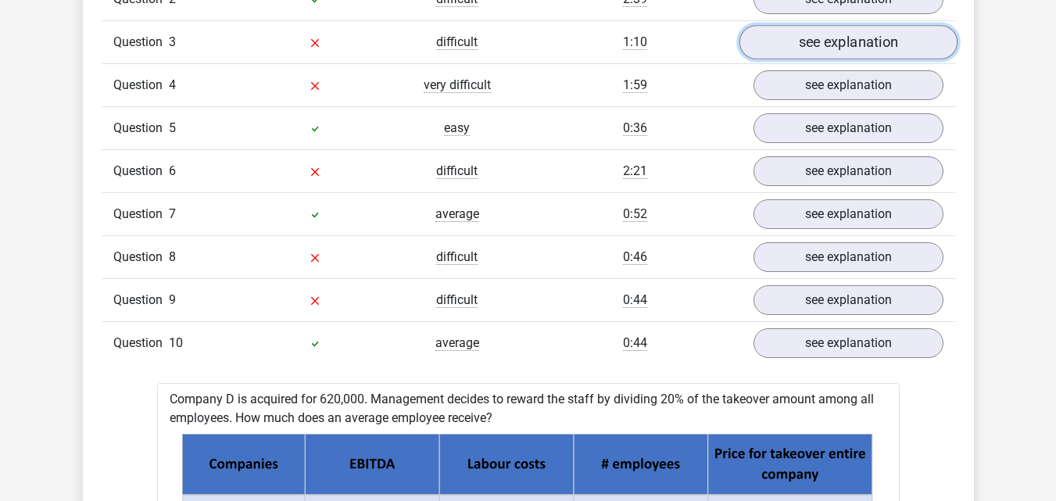
click at [807, 54] on link "see explanation" at bounding box center [848, 42] width 218 height 34
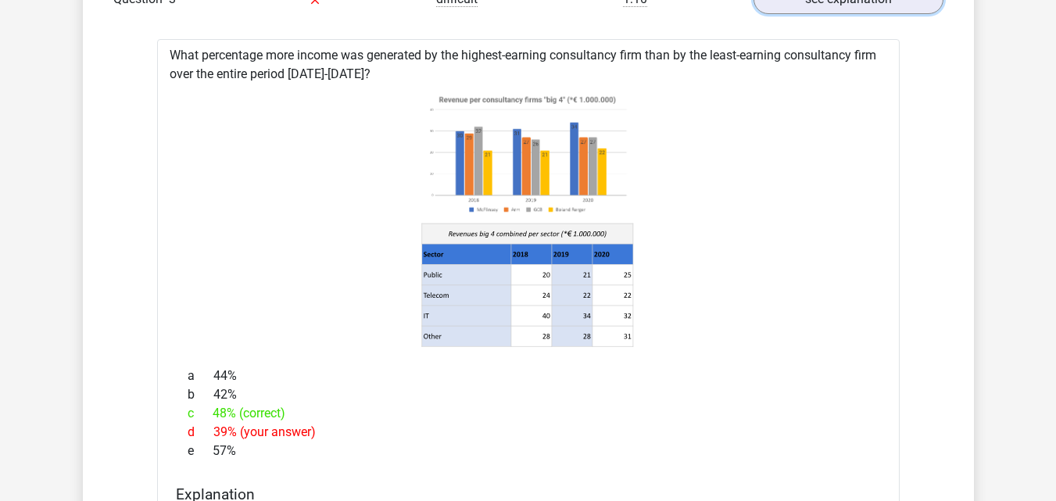
scroll to position [1384, 0]
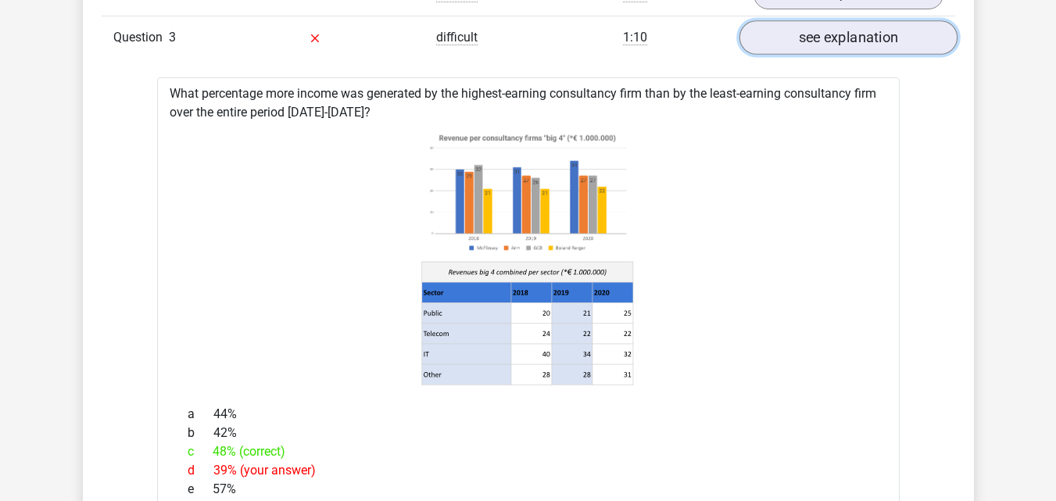
click at [797, 34] on link "see explanation" at bounding box center [848, 37] width 218 height 34
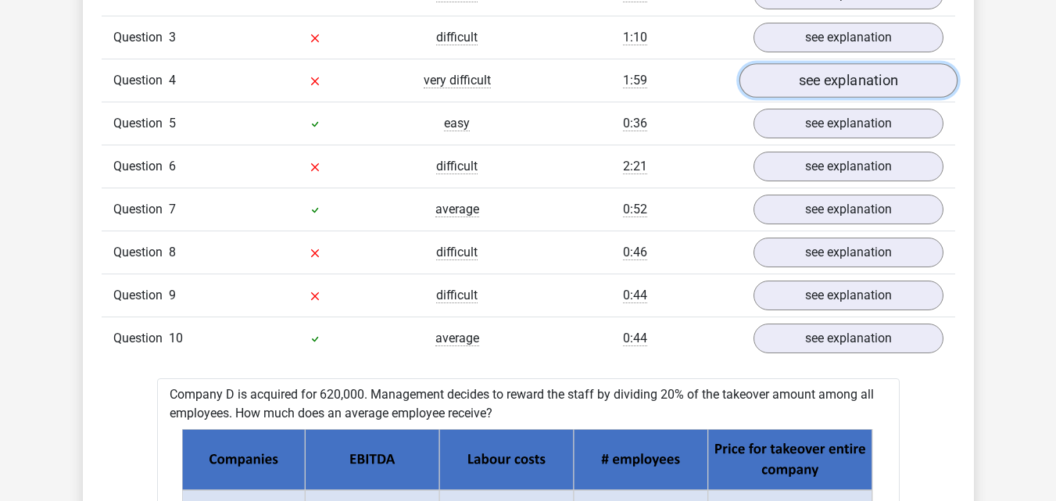
click at [812, 80] on link "see explanation" at bounding box center [848, 80] width 218 height 34
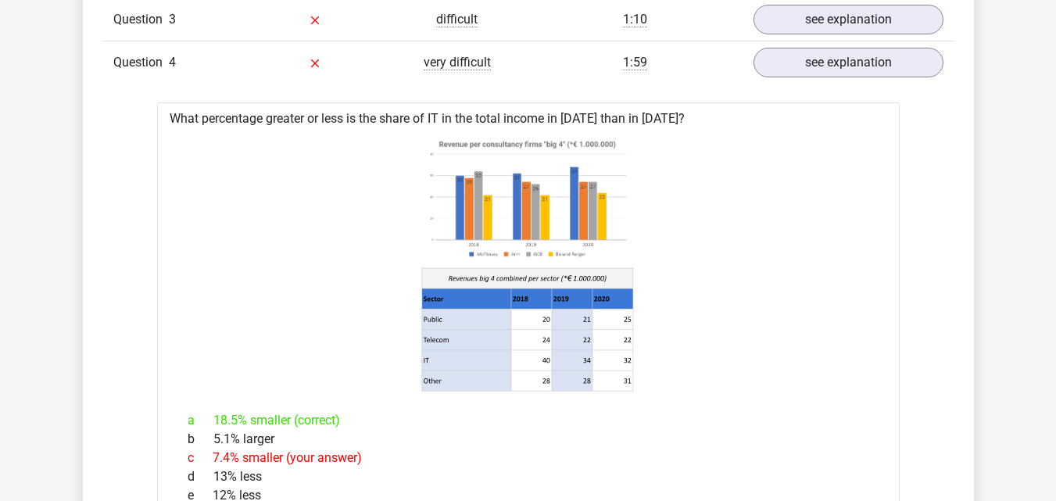
click at [795, 206] on icon at bounding box center [528, 263] width 693 height 258
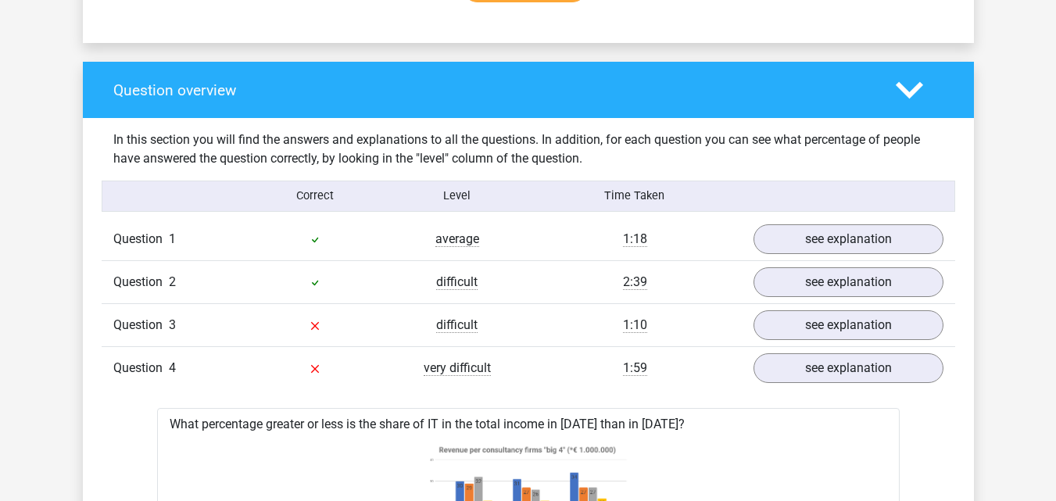
scroll to position [1088, 0]
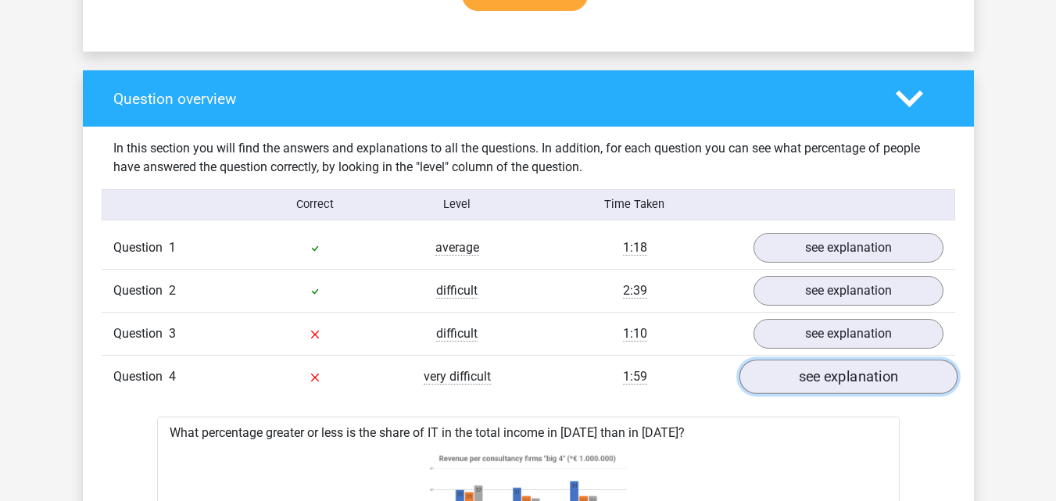
click at [836, 381] on link "see explanation" at bounding box center [848, 377] width 218 height 34
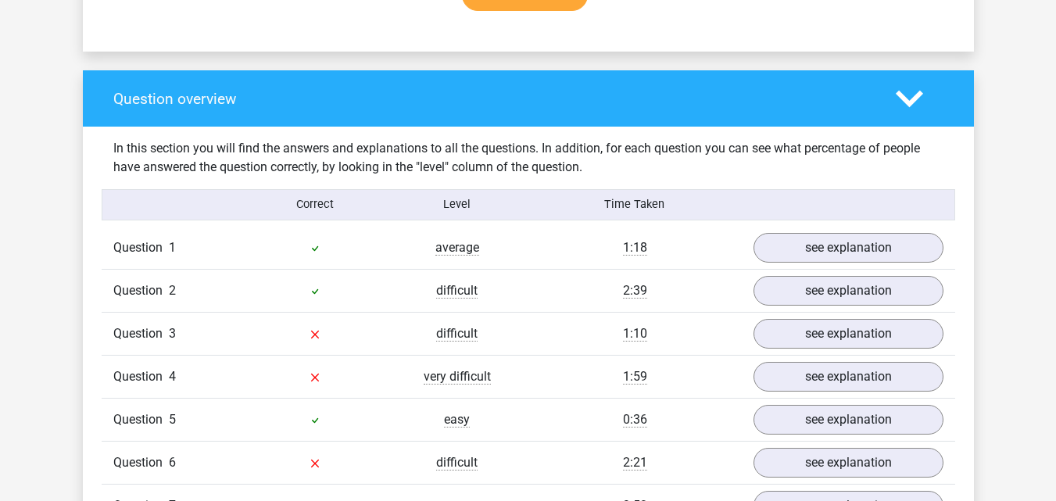
click at [818, 313] on div "Question 3 difficult 1:10 see explanation" at bounding box center [529, 333] width 854 height 43
click at [852, 320] on link "see explanation" at bounding box center [848, 334] width 218 height 34
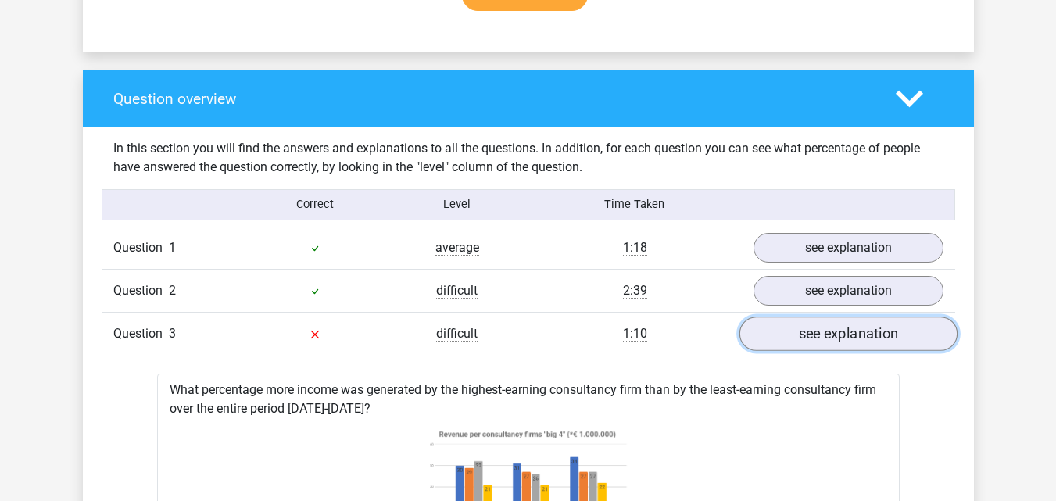
click at [854, 338] on link "see explanation" at bounding box center [848, 334] width 218 height 34
